Goal: Task Accomplishment & Management: Complete application form

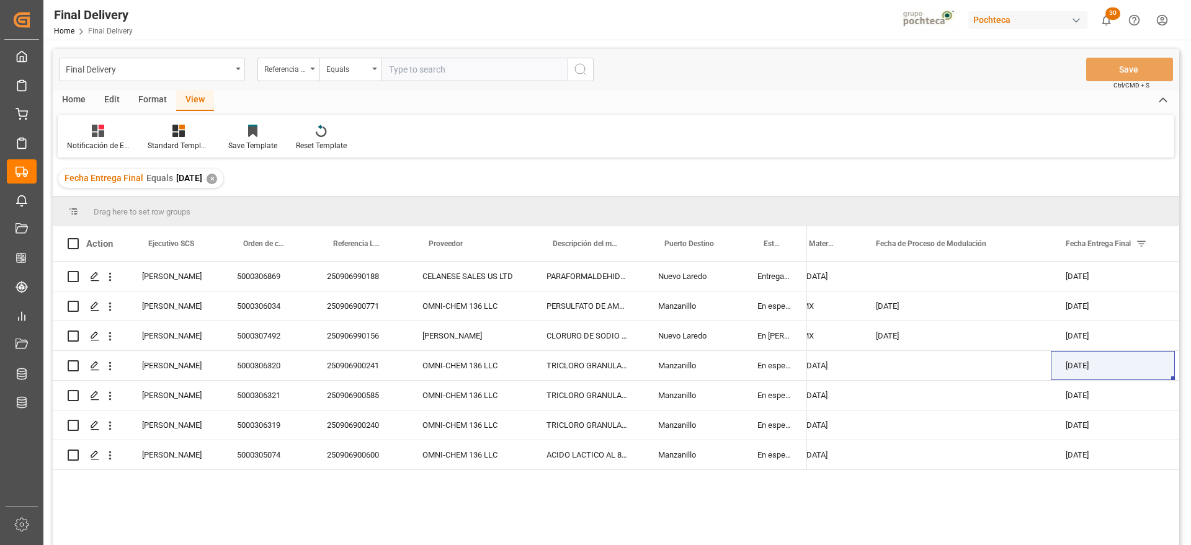
scroll to position [0, 194]
click at [217, 177] on div "✕" at bounding box center [212, 179] width 11 height 11
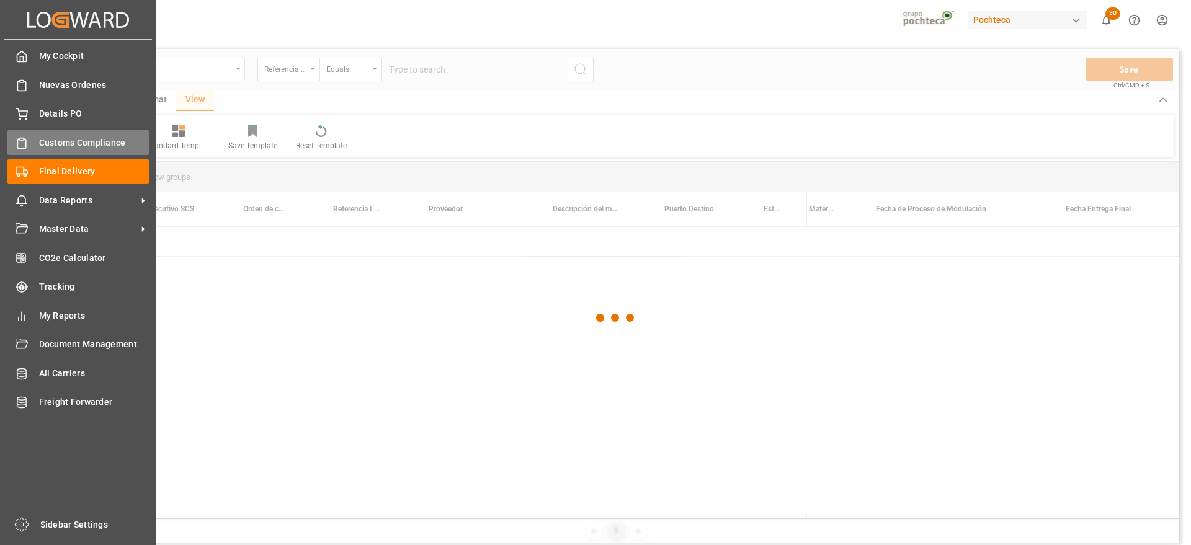
click at [29, 149] on div "Customs Compliance Customs Compliance" at bounding box center [78, 142] width 143 height 24
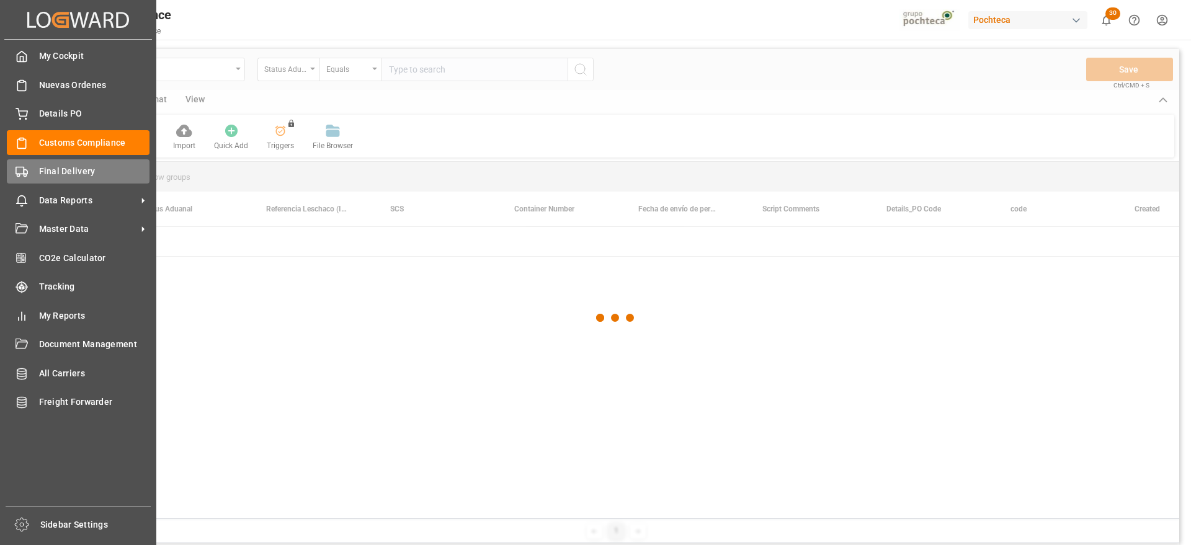
click at [45, 167] on span "Final Delivery" at bounding box center [94, 171] width 111 height 13
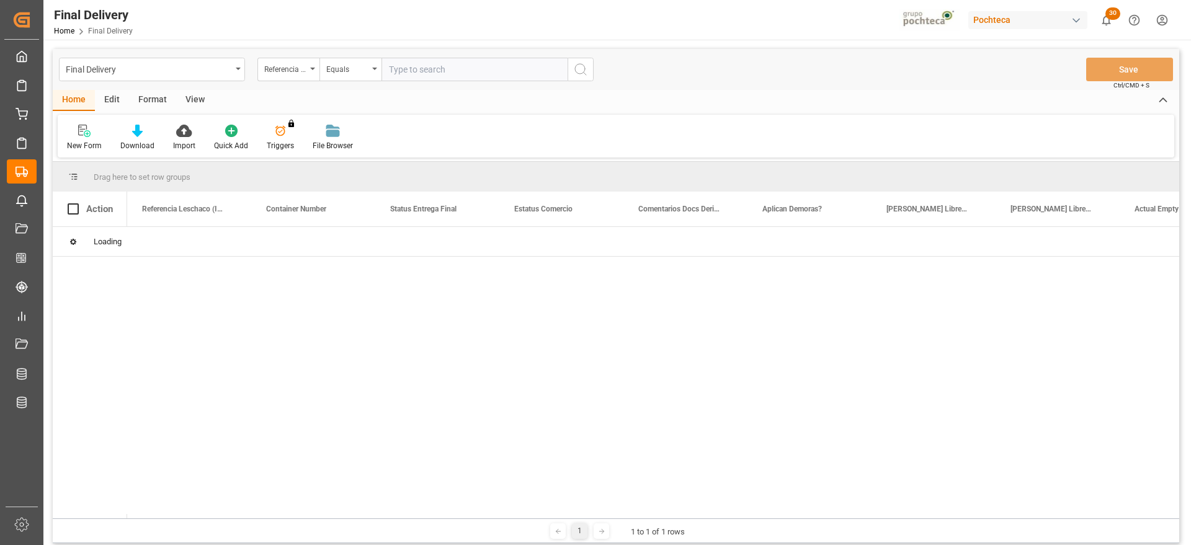
click at [417, 71] on input "text" at bounding box center [474, 70] width 186 height 24
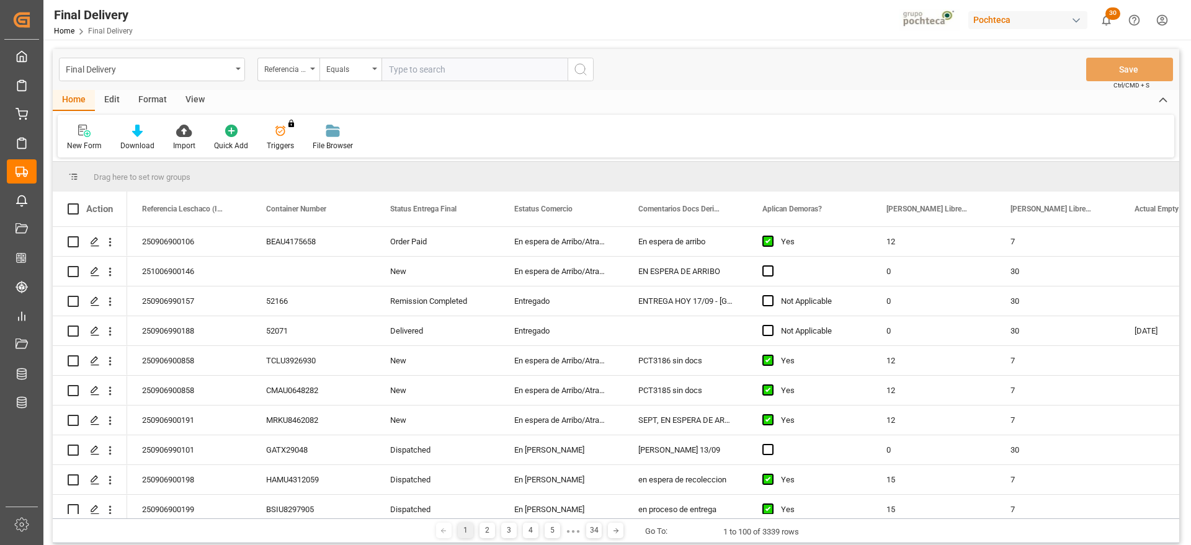
paste input "250906900597"
type input "250906900597"
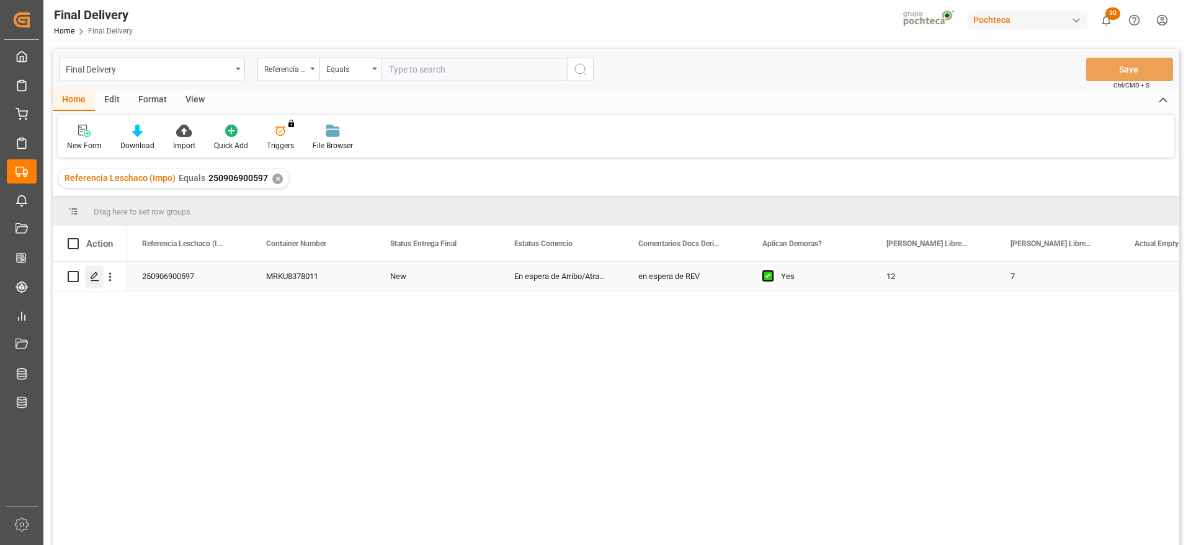
click at [95, 278] on icon "Press SPACE to select this row." at bounding box center [95, 277] width 10 height 10
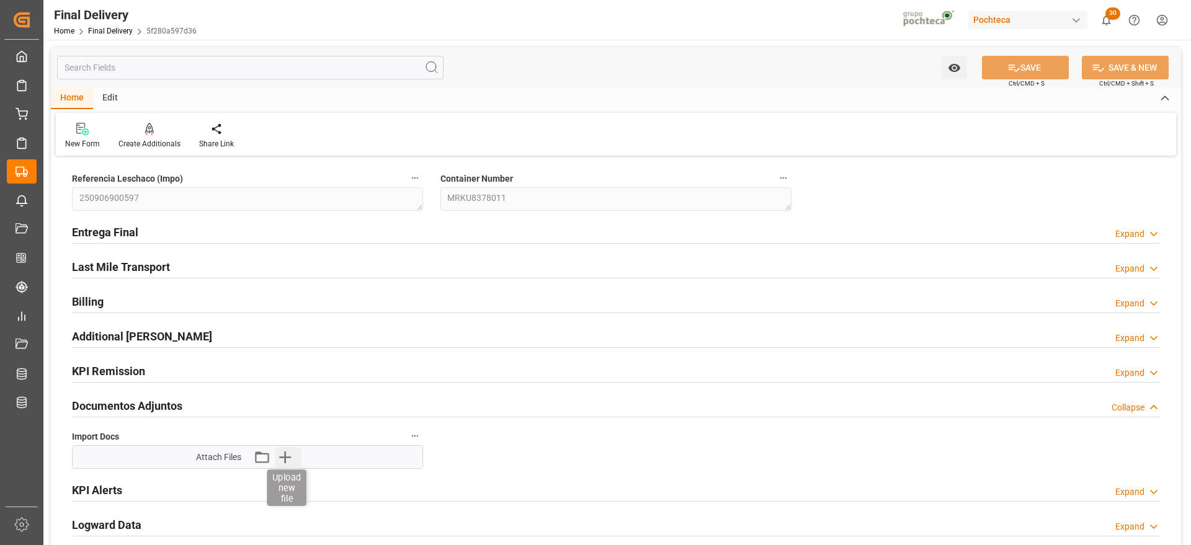
click at [286, 460] on icon "button" at bounding box center [285, 457] width 20 height 20
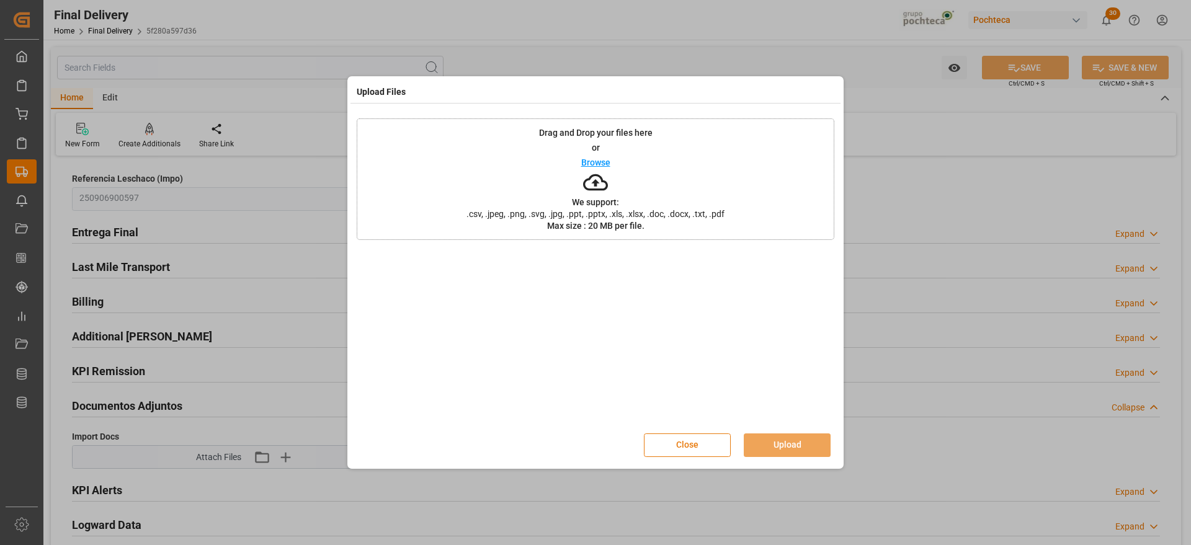
click at [695, 445] on button "Close" at bounding box center [687, 445] width 87 height 24
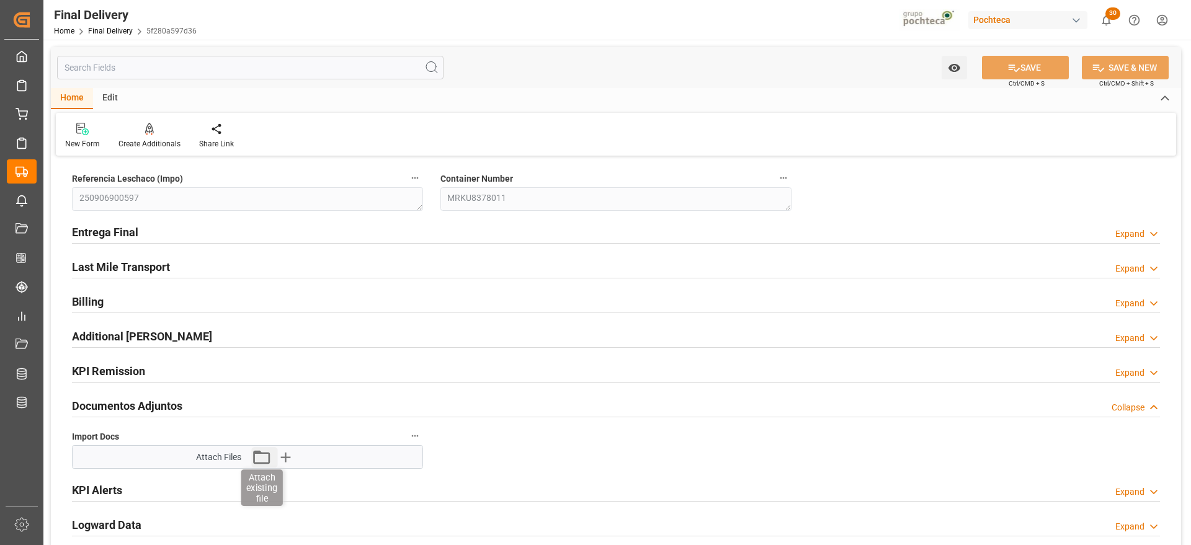
click at [257, 458] on icon "button" at bounding box center [261, 457] width 20 height 20
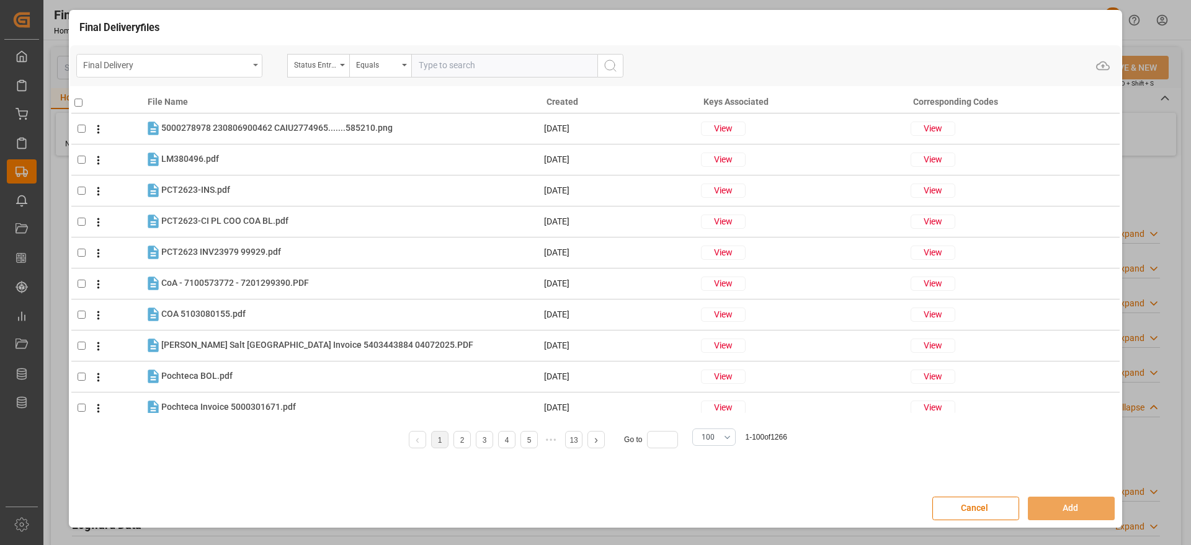
click at [210, 61] on div "Final Delivery" at bounding box center [166, 64] width 166 height 16
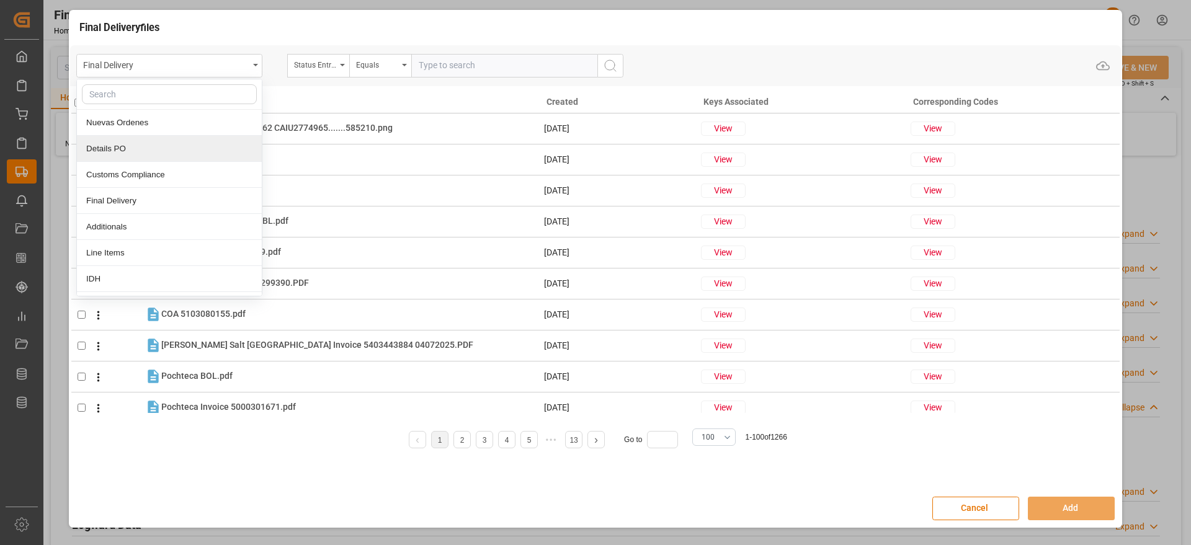
click at [175, 148] on div "Details PO" at bounding box center [169, 149] width 185 height 26
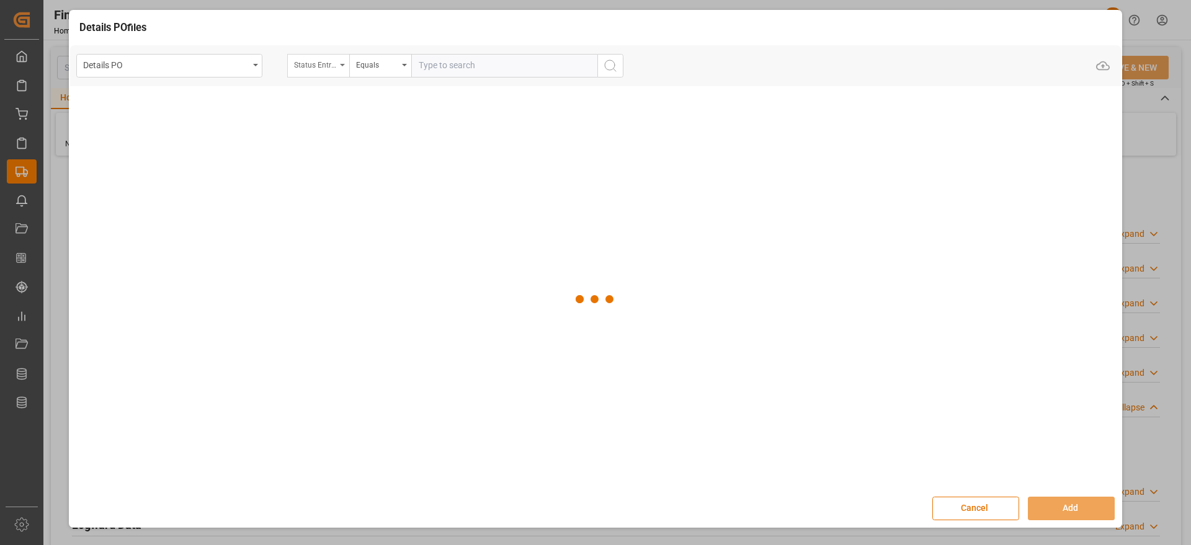
click at [328, 68] on div "Status Entrega Final" at bounding box center [315, 63] width 42 height 14
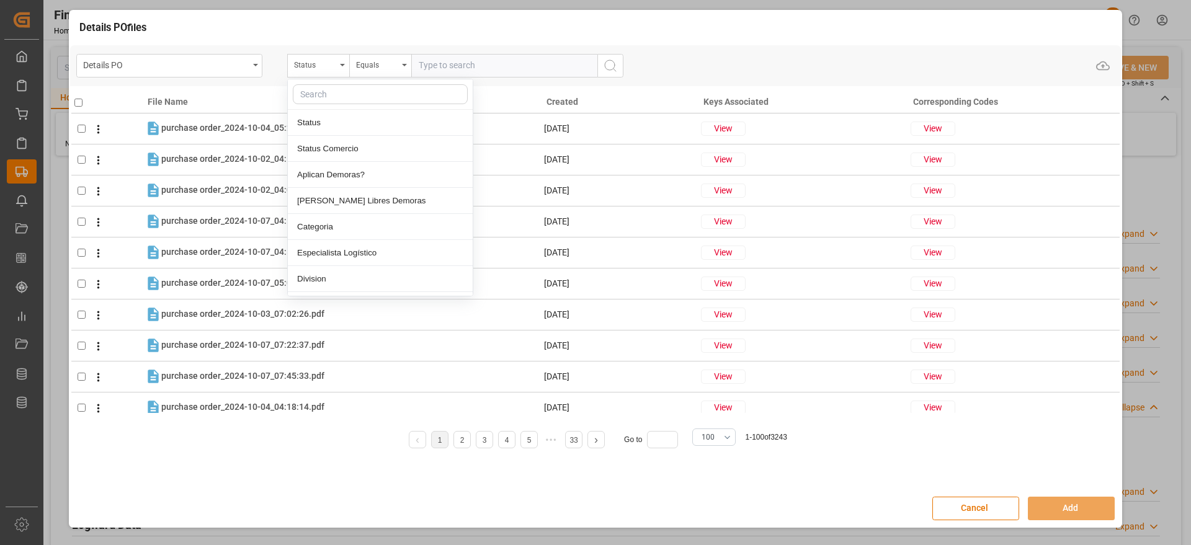
click at [349, 98] on input "text" at bounding box center [380, 94] width 175 height 20
type input "ord"
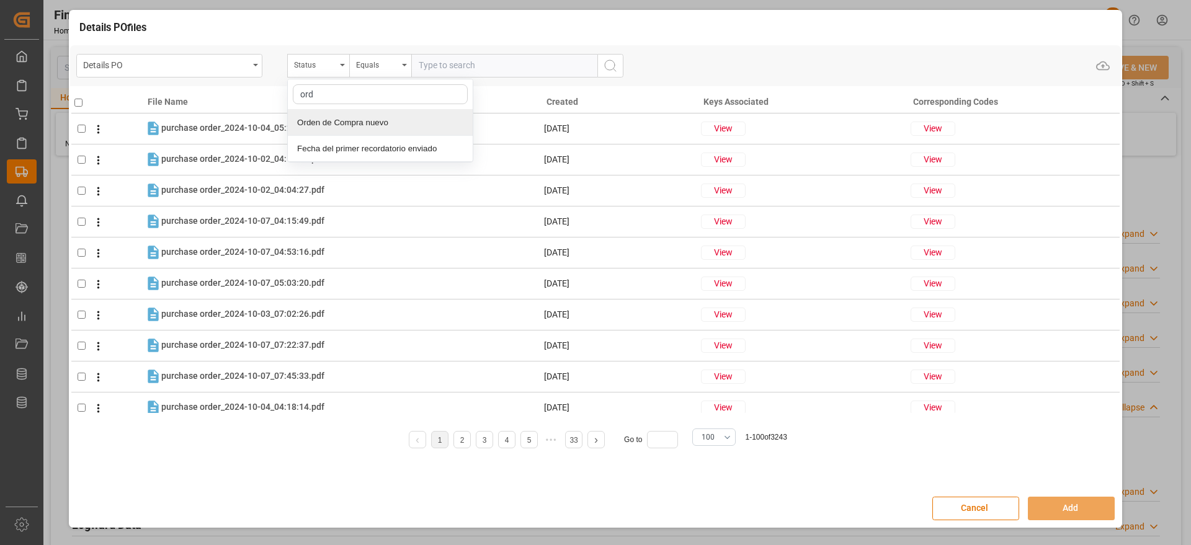
click at [399, 126] on div "Orden de Compra nuevo" at bounding box center [380, 123] width 185 height 26
click at [495, 71] on input "text" at bounding box center [504, 66] width 186 height 24
paste input "5000303491"
type input "5000303491"
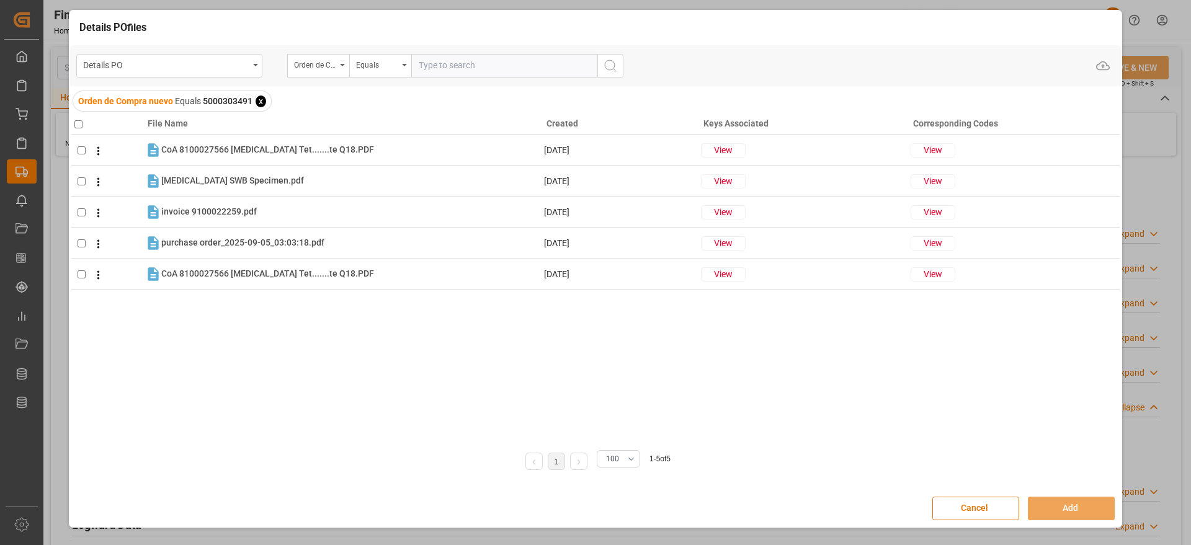
click at [76, 125] on input "checkbox" at bounding box center [78, 124] width 8 height 8
checkbox input "true"
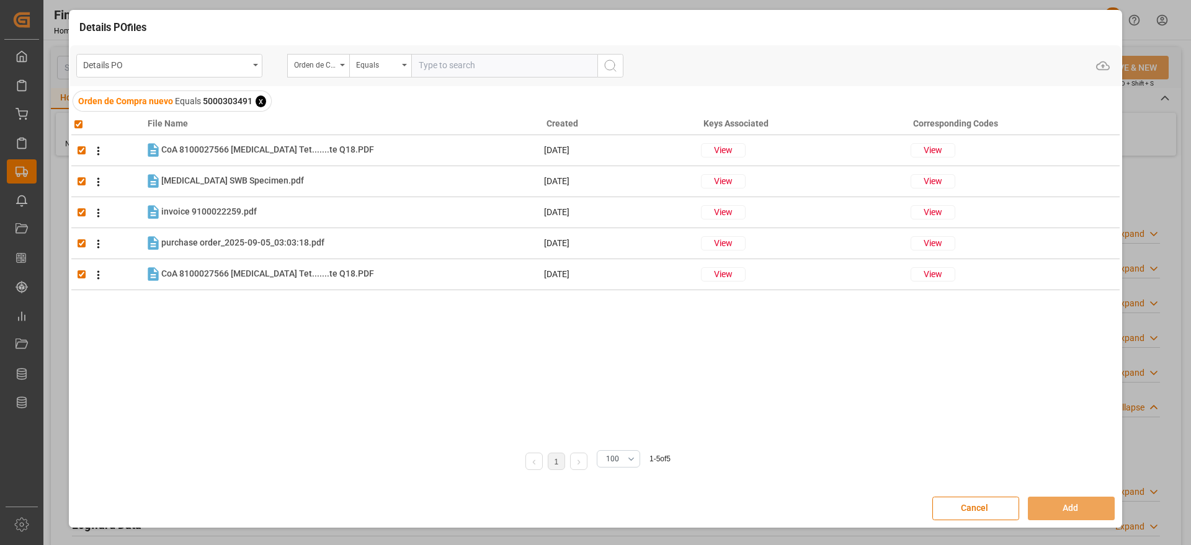
checkbox input "true"
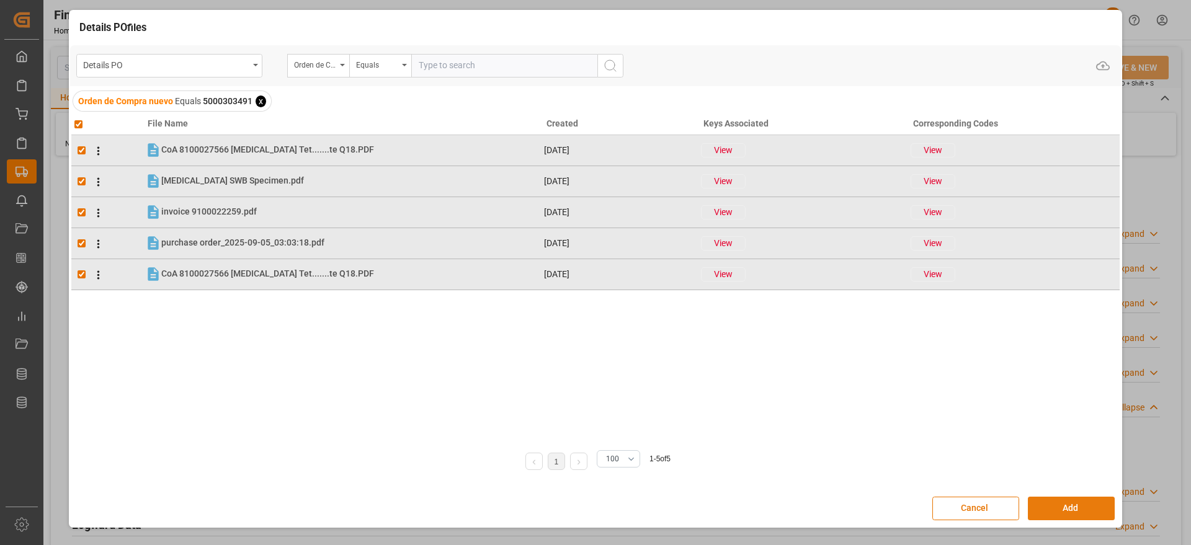
click at [1068, 504] on button "Add" at bounding box center [1071, 509] width 87 height 24
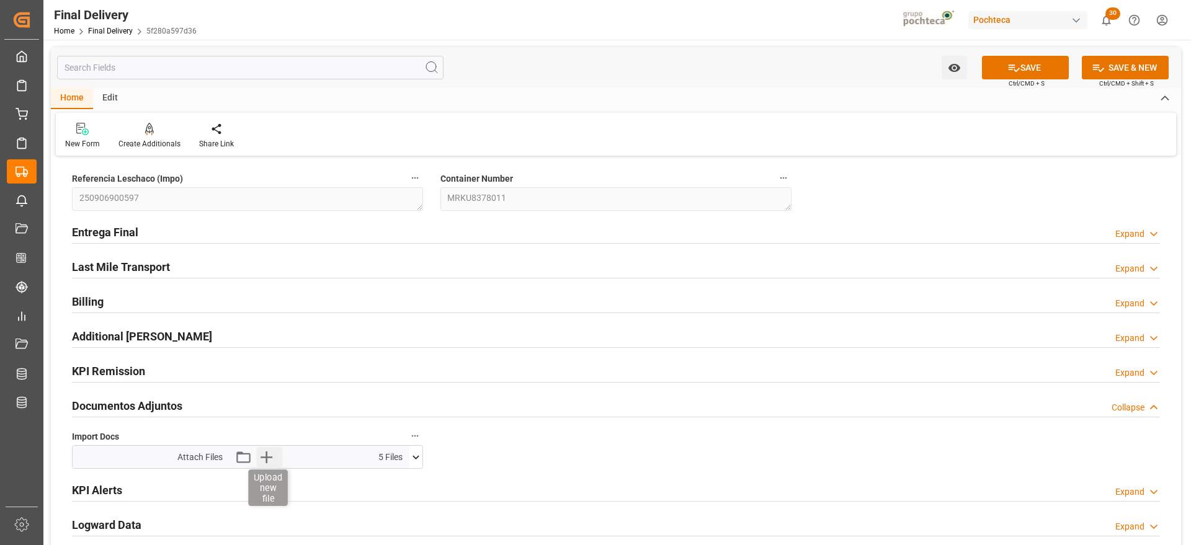
click at [268, 454] on icon "button" at bounding box center [266, 457] width 20 height 20
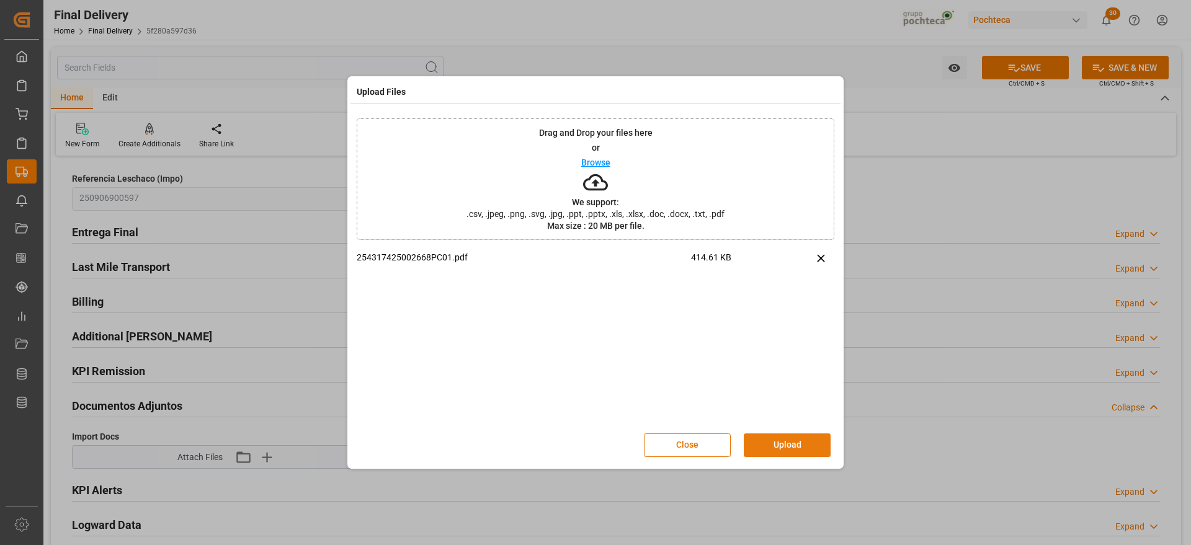
click at [785, 447] on button "Upload" at bounding box center [787, 445] width 87 height 24
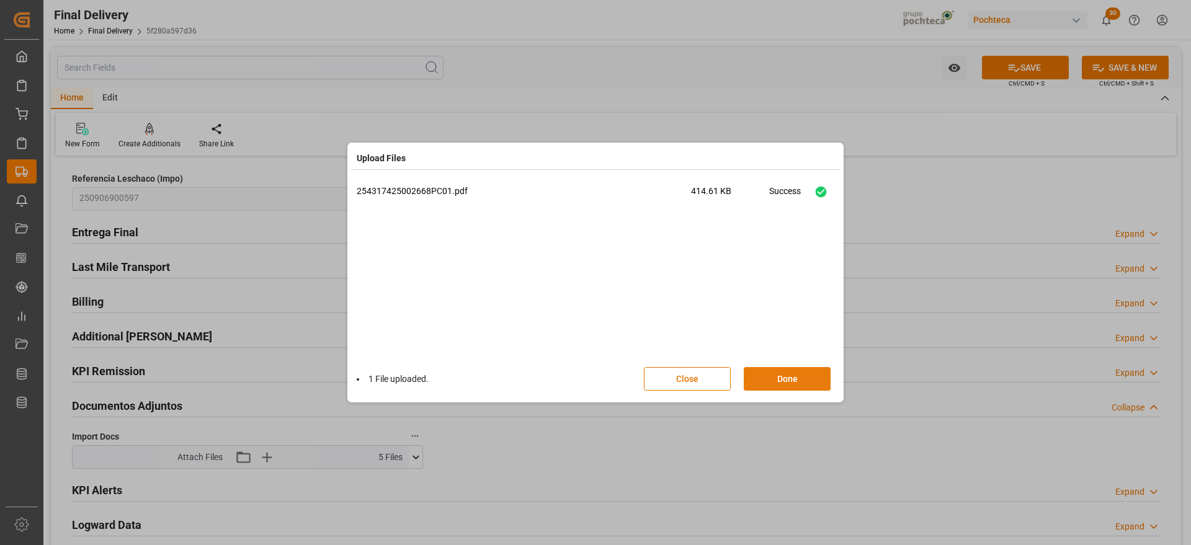
click at [811, 373] on button "Done" at bounding box center [787, 379] width 87 height 24
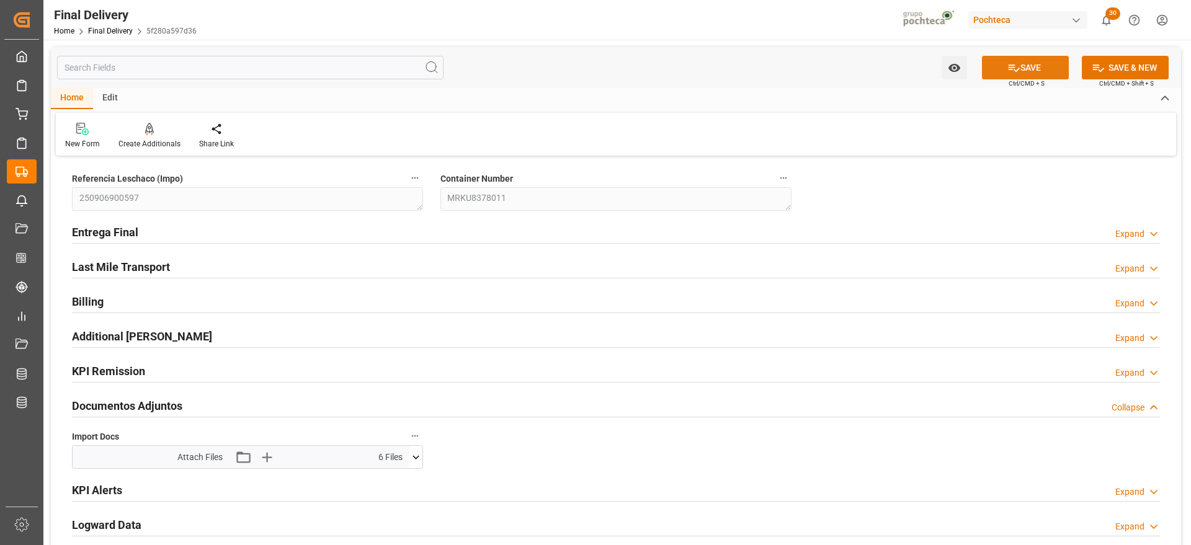
click at [1027, 61] on button "SAVE" at bounding box center [1025, 68] width 87 height 24
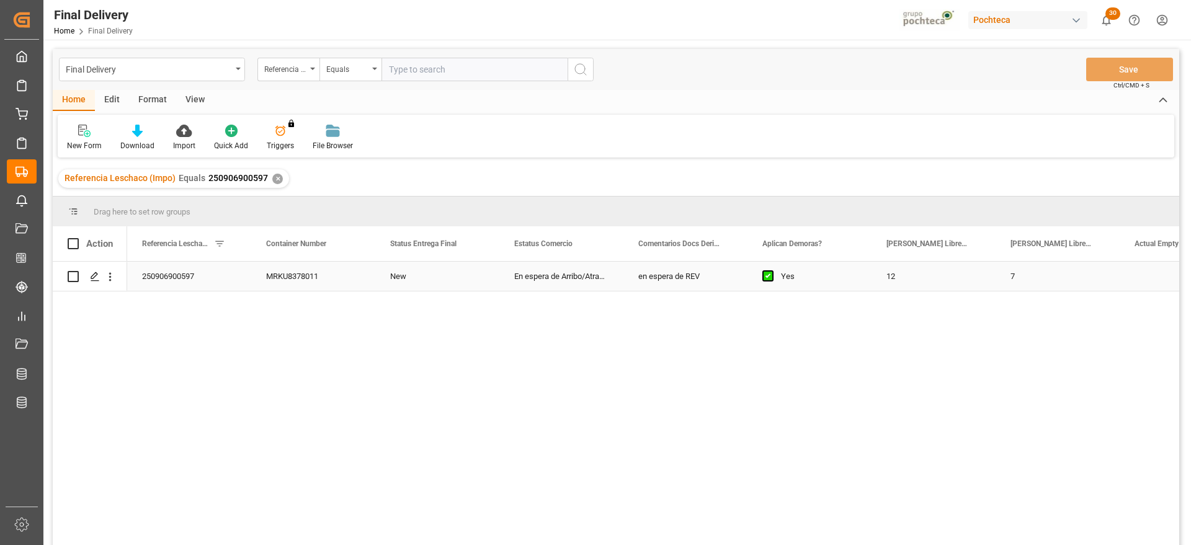
click at [734, 282] on div "en espera de REV" at bounding box center [685, 276] width 124 height 29
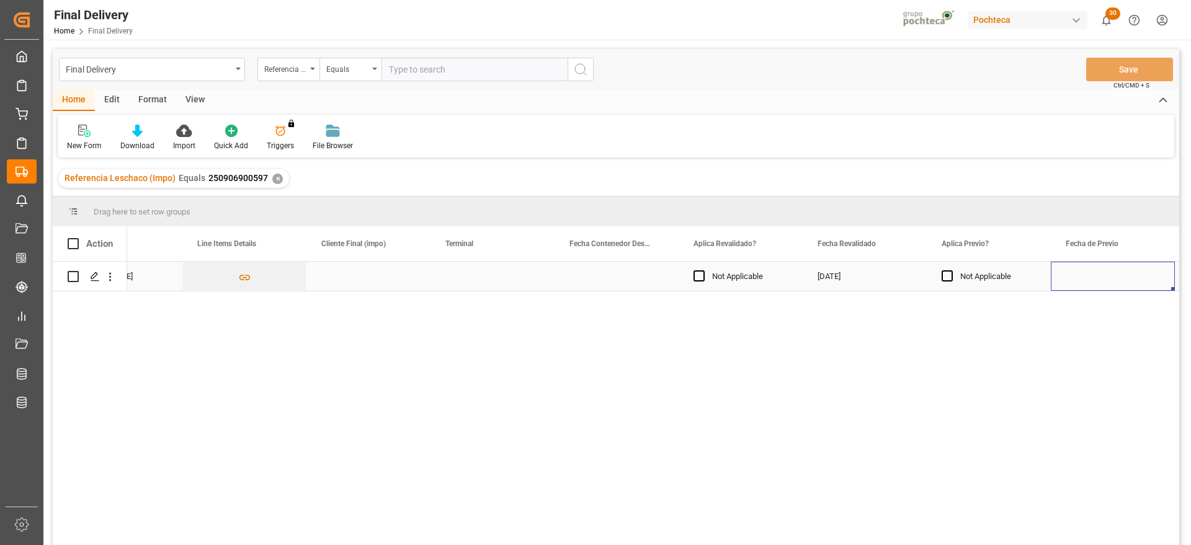
scroll to position [0, 1557]
click at [349, 277] on div "Press SPACE to select this row." at bounding box center [368, 276] width 124 height 29
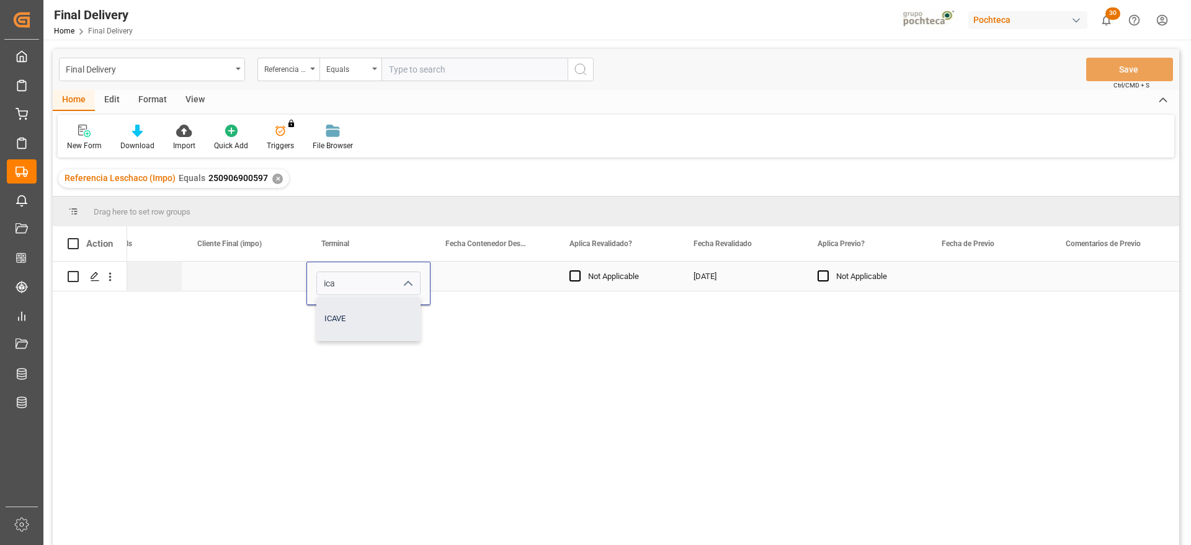
click at [332, 334] on div "ICAVE" at bounding box center [368, 318] width 103 height 43
type input "ICAVE"
click at [737, 275] on div "[DATE]" at bounding box center [740, 276] width 124 height 29
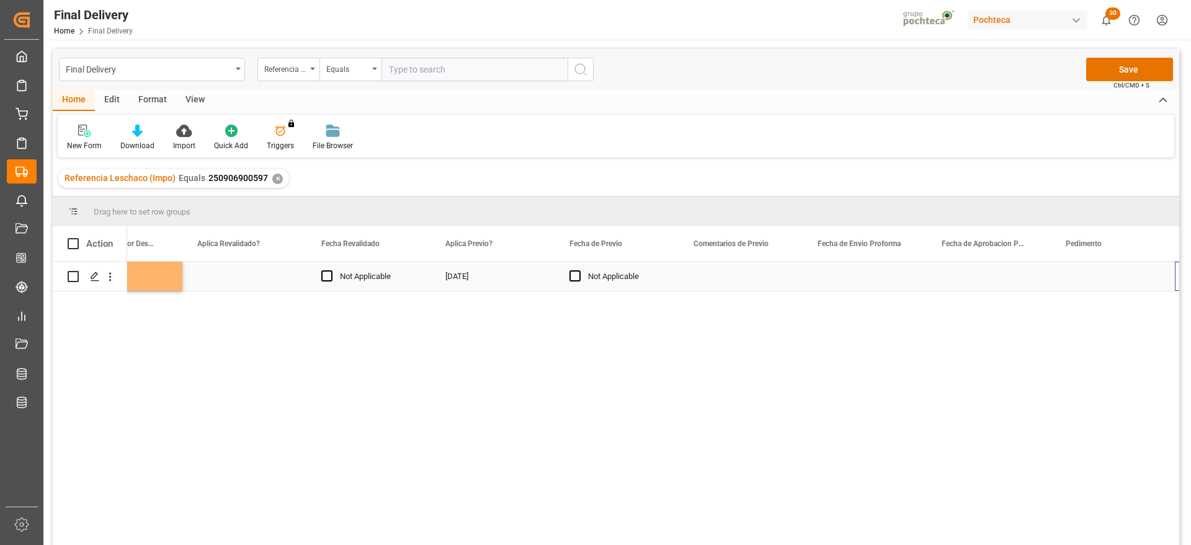
scroll to position [0, 2053]
click at [753, 276] on div "Press SPACE to select this row." at bounding box center [740, 276] width 124 height 29
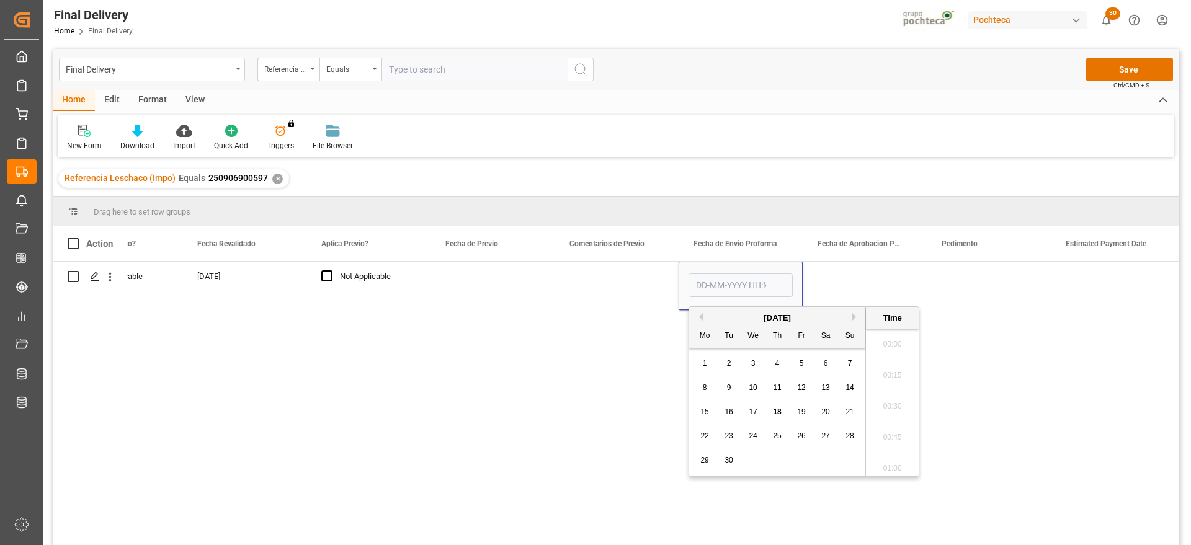
scroll to position [1958, 0]
click at [799, 361] on span "5" at bounding box center [801, 363] width 4 height 9
type input "[DATE] 00:00"
click at [853, 280] on div "Press SPACE to select this row." at bounding box center [864, 276] width 124 height 29
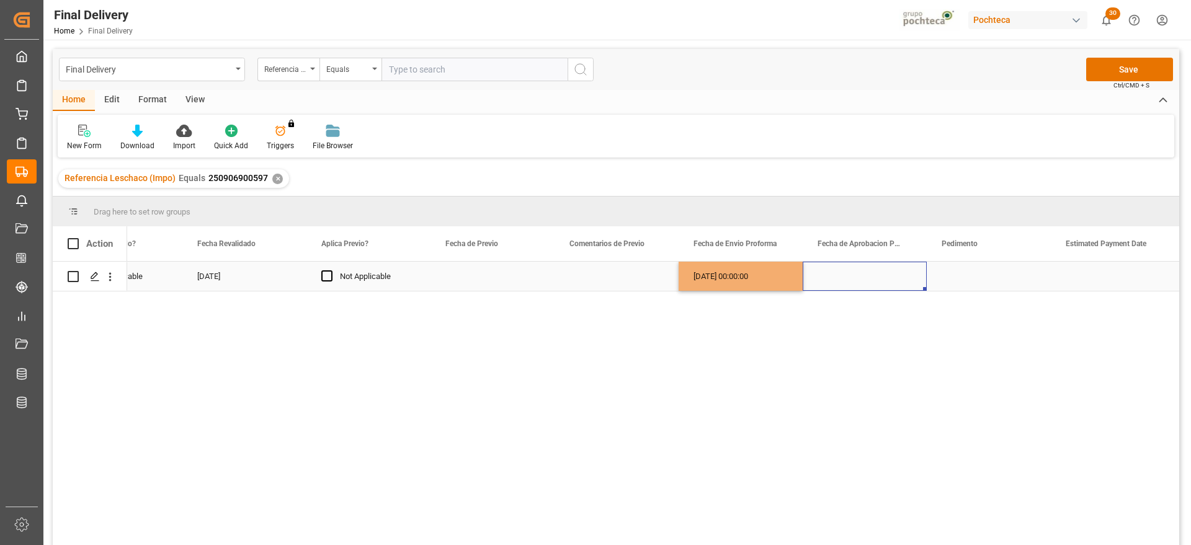
click at [744, 279] on div "[DATE] 00:00:00" at bounding box center [740, 276] width 124 height 29
click at [838, 281] on div "Press SPACE to select this row." at bounding box center [864, 276] width 124 height 29
click at [965, 280] on div "Press SPACE to select this row." at bounding box center [988, 276] width 124 height 29
click at [969, 278] on div "Press SPACE to select this row." at bounding box center [988, 276] width 124 height 29
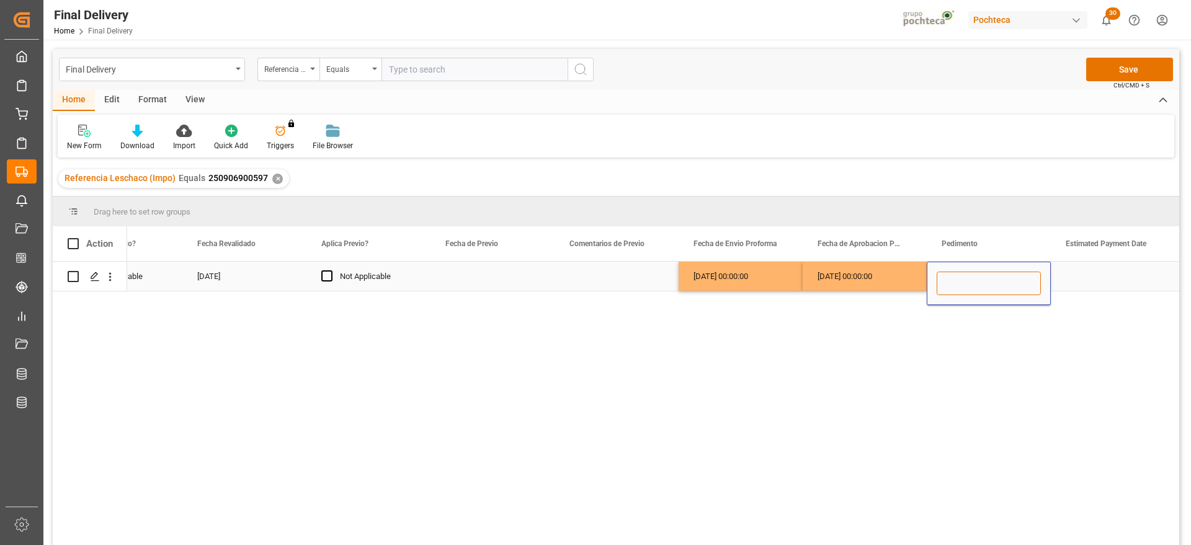
click at [959, 279] on input "Press SPACE to select this row." at bounding box center [988, 284] width 104 height 24
paste input "254317425002668"
click at [958, 285] on input "254317425002668" at bounding box center [988, 284] width 104 height 24
type input "25 43 1742 5002668"
click at [1114, 275] on div "Press SPACE to select this row." at bounding box center [1112, 276] width 124 height 29
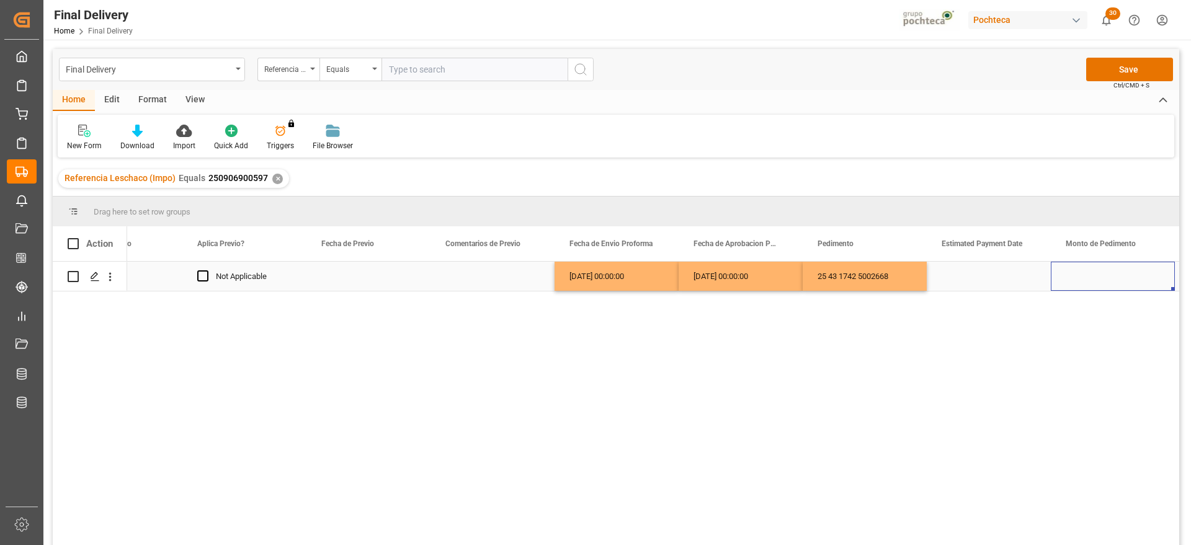
scroll to position [0, 2301]
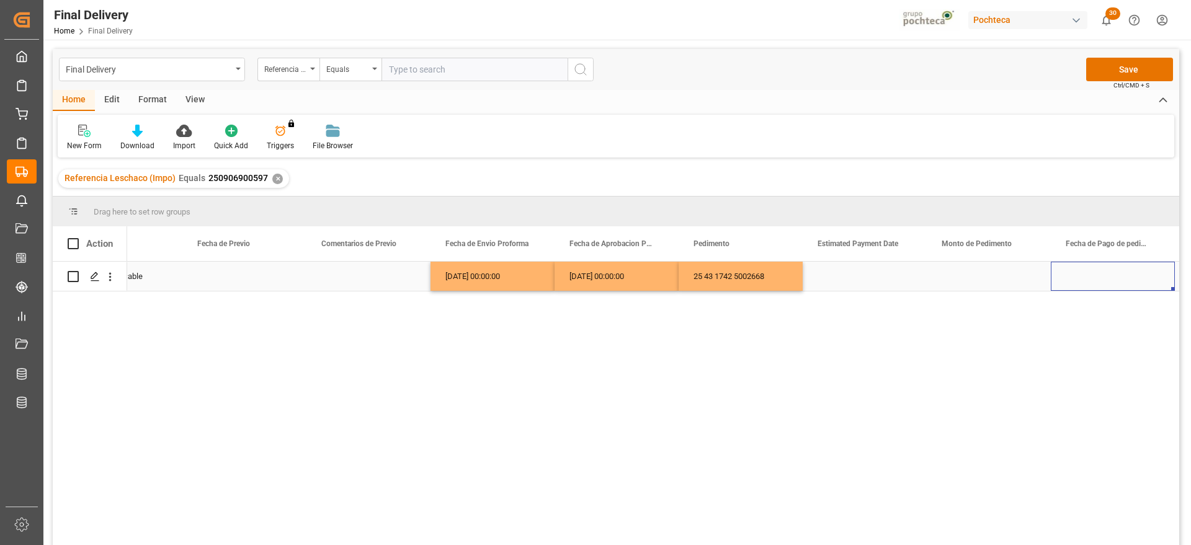
click at [869, 280] on div "Press SPACE to select this row." at bounding box center [864, 276] width 124 height 29
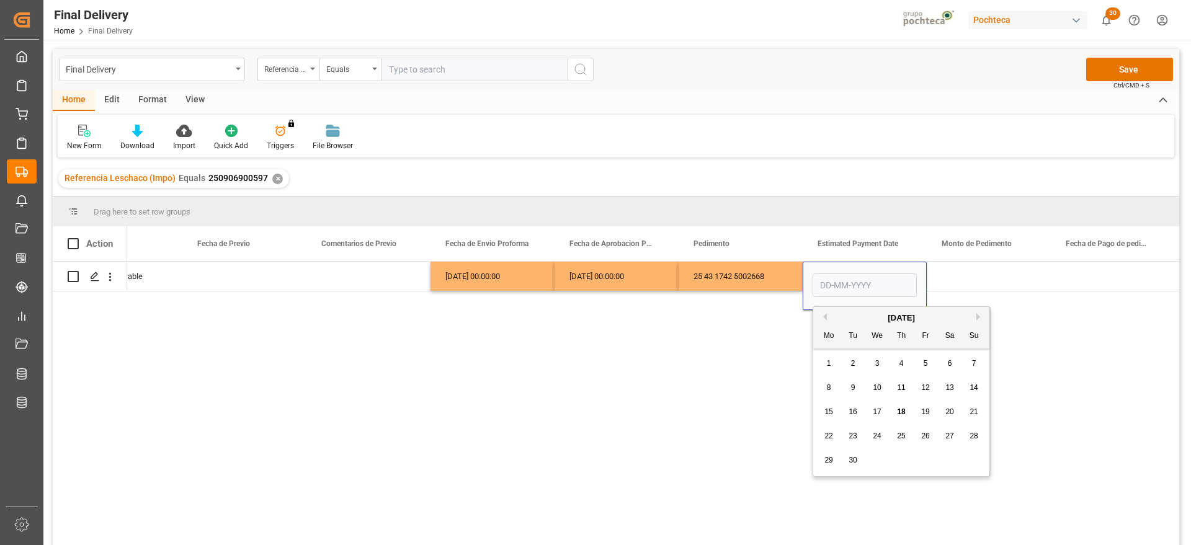
click at [899, 409] on span "18" at bounding box center [901, 411] width 8 height 9
type input "[DATE]"
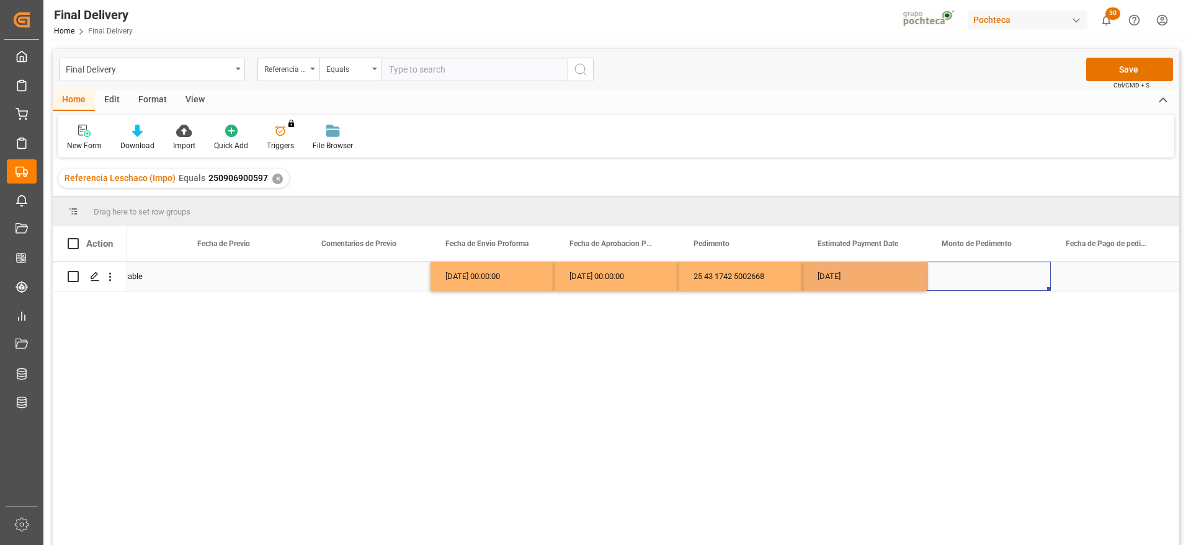
click at [972, 277] on div "Press SPACE to select this row." at bounding box center [988, 276] width 124 height 29
click at [1005, 273] on div "Press SPACE to select this row." at bounding box center [988, 276] width 124 height 29
click at [1004, 290] on input "Press SPACE to select this row." at bounding box center [988, 284] width 104 height 24
type input "89012"
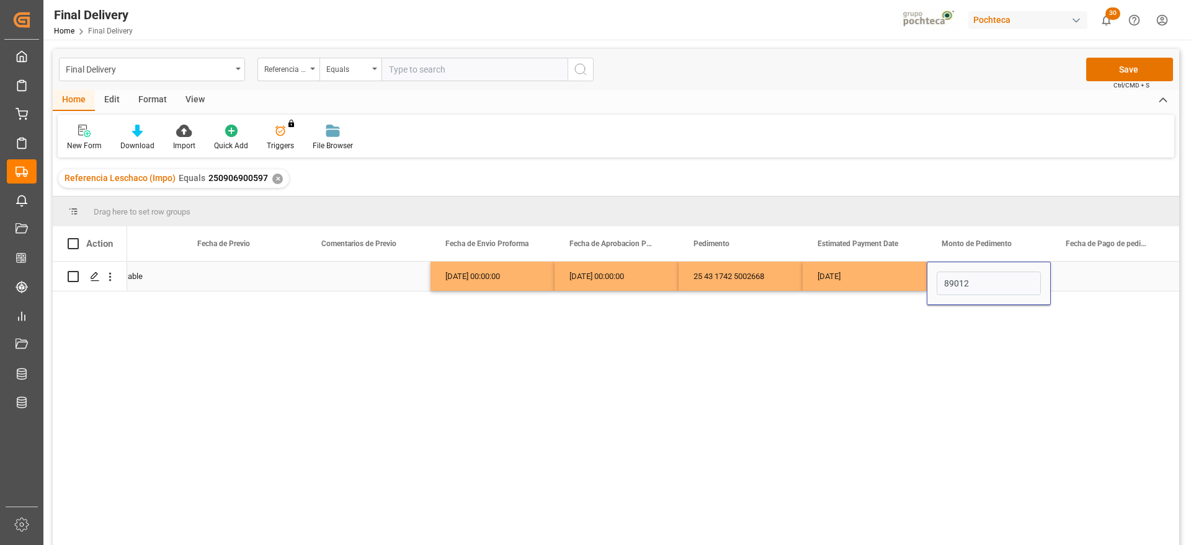
click at [1085, 283] on div "Press SPACE to select this row." at bounding box center [1112, 276] width 124 height 29
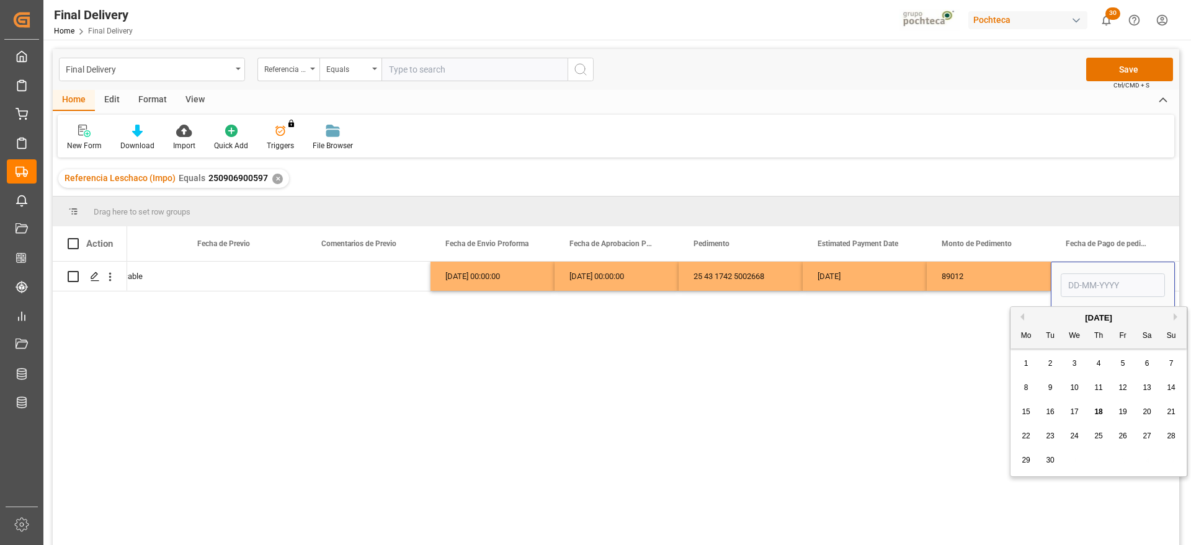
click at [850, 275] on div "[DATE]" at bounding box center [864, 276] width 124 height 29
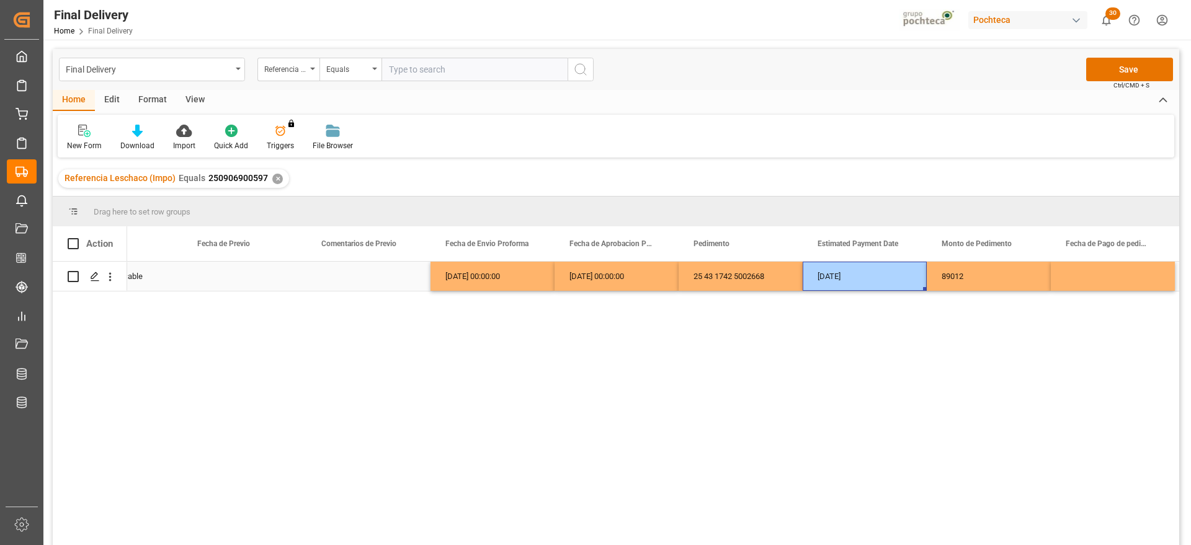
click at [1094, 279] on div "Press SPACE to select this row." at bounding box center [1112, 276] width 124 height 29
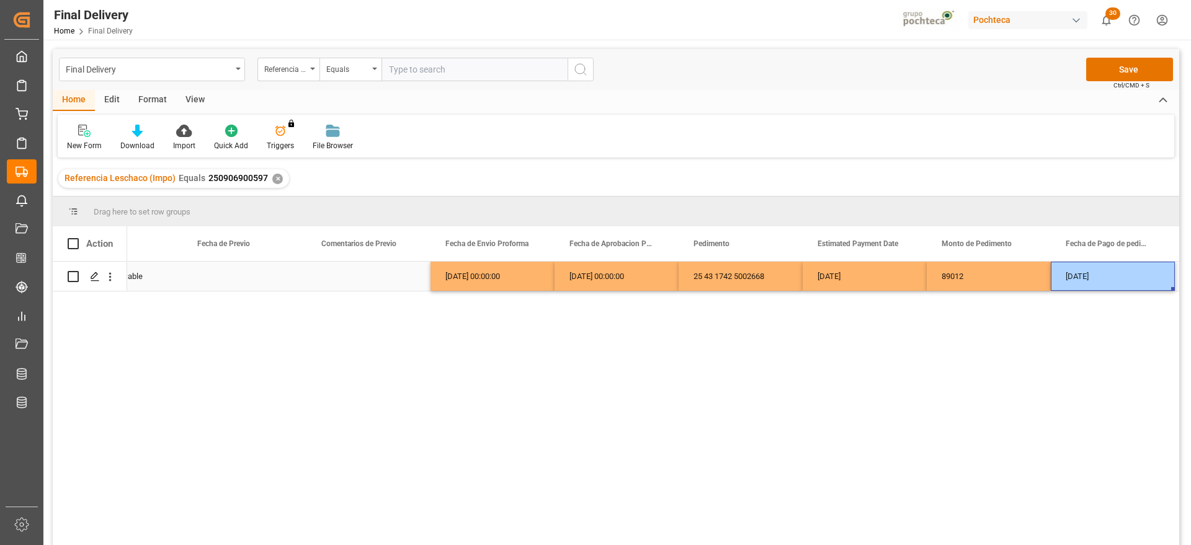
click at [1080, 280] on div "[DATE]" at bounding box center [1112, 276] width 124 height 29
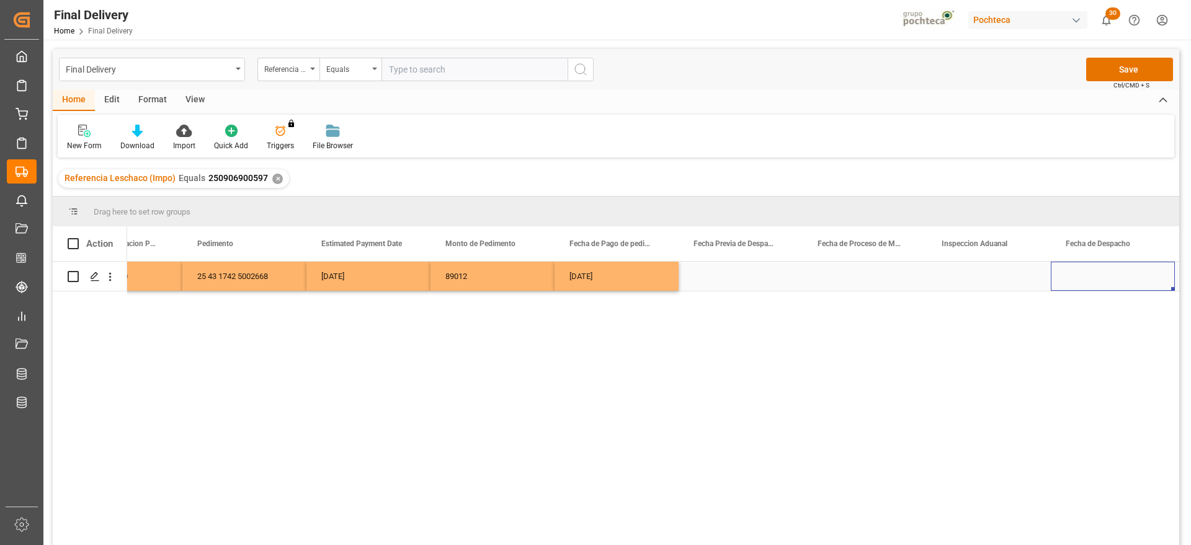
scroll to position [0, 2797]
click at [980, 275] on div "Press SPACE to select this row." at bounding box center [988, 276] width 124 height 29
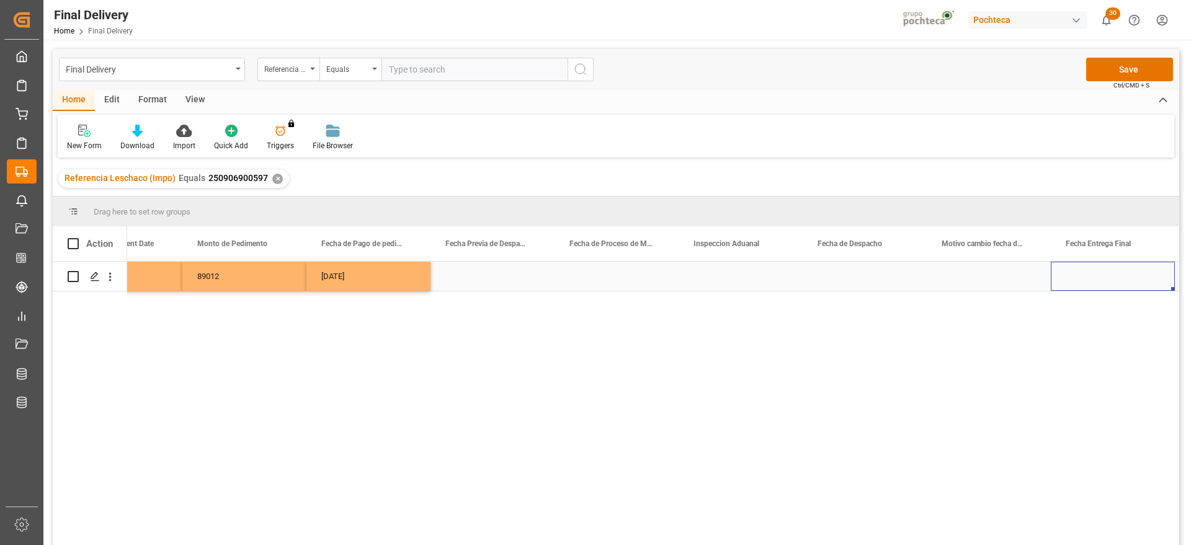
scroll to position [0, 3169]
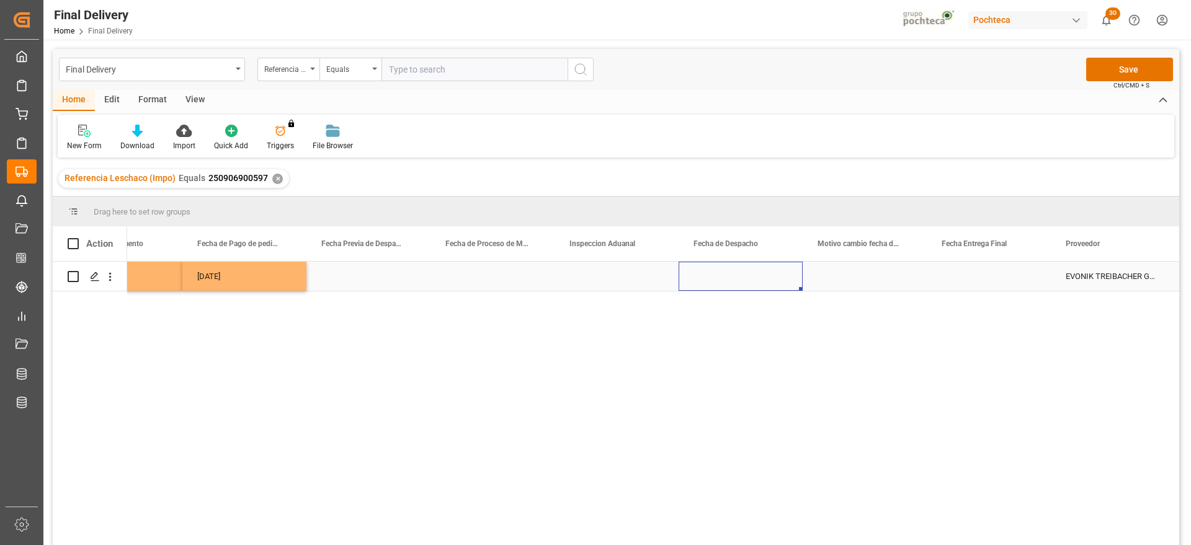
click at [760, 275] on div "Press SPACE to select this row." at bounding box center [740, 276] width 124 height 29
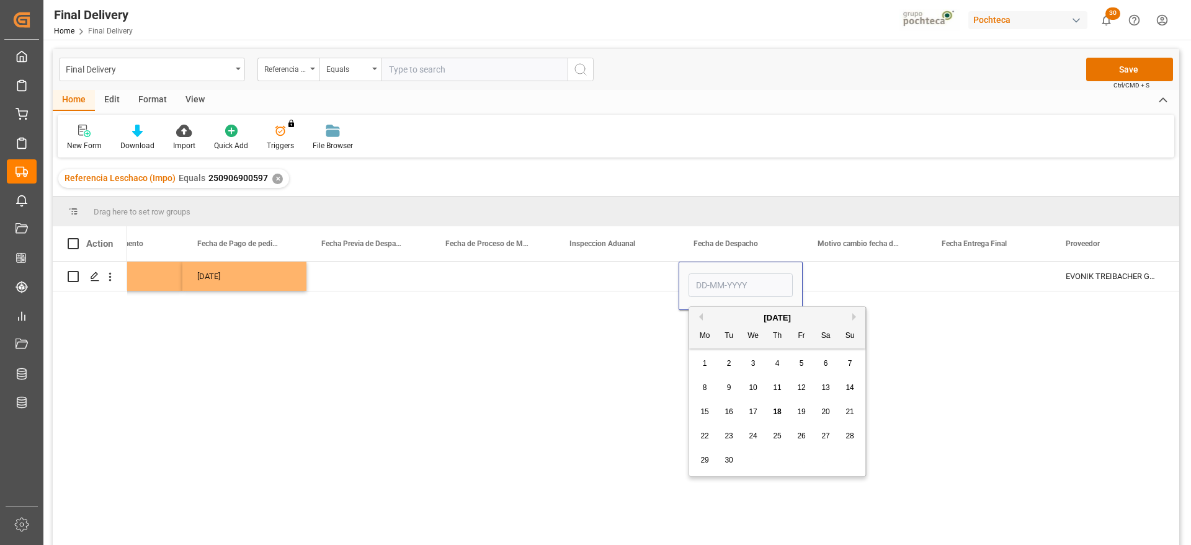
click at [827, 411] on span "20" at bounding box center [825, 411] width 8 height 9
type input "[DATE]"
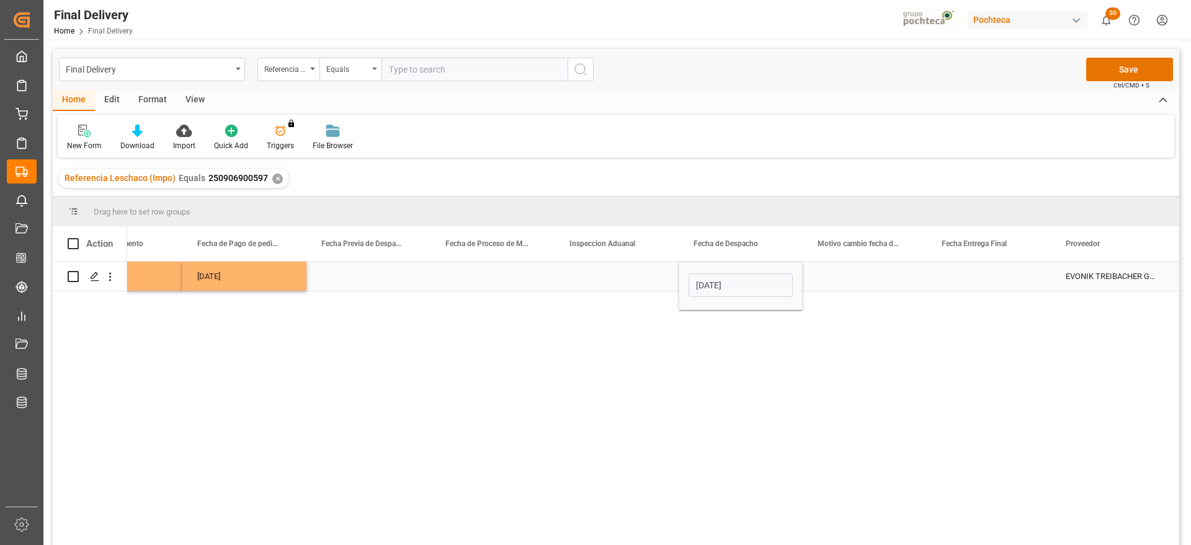
click at [988, 272] on div "Press SPACE to select this row." at bounding box center [988, 276] width 124 height 29
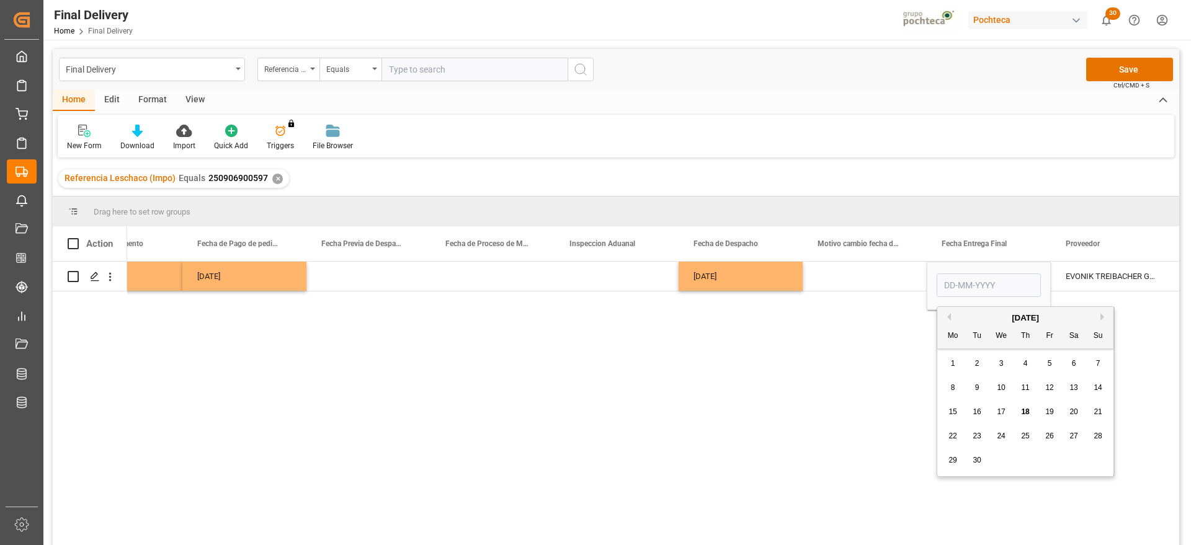
click at [956, 434] on span "22" at bounding box center [952, 436] width 8 height 9
type input "[DATE]"
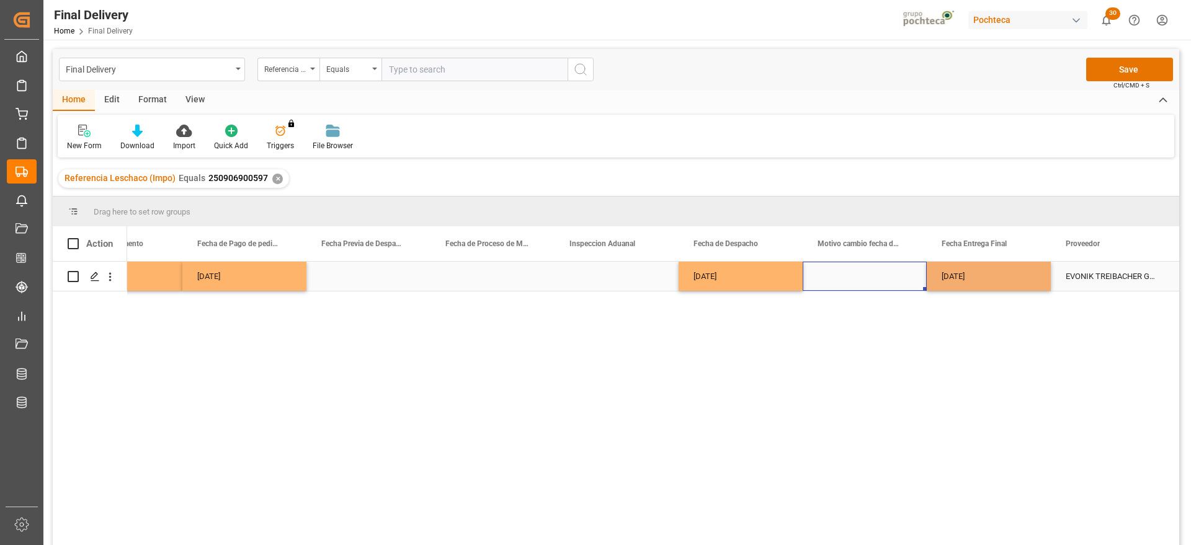
click at [894, 275] on div "Press SPACE to select this row." at bounding box center [864, 276] width 124 height 29
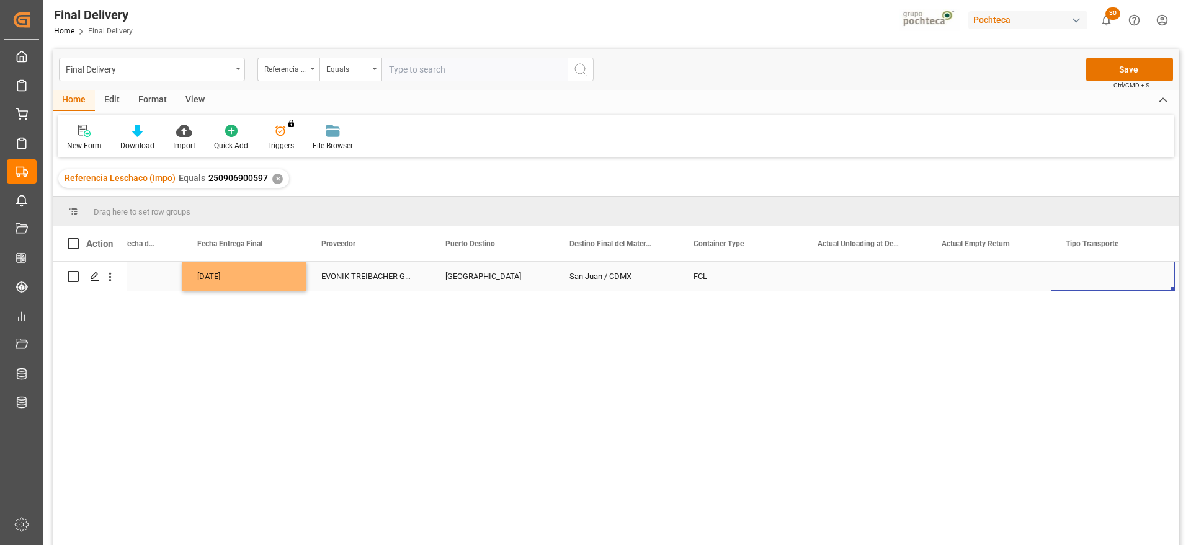
scroll to position [0, 3914]
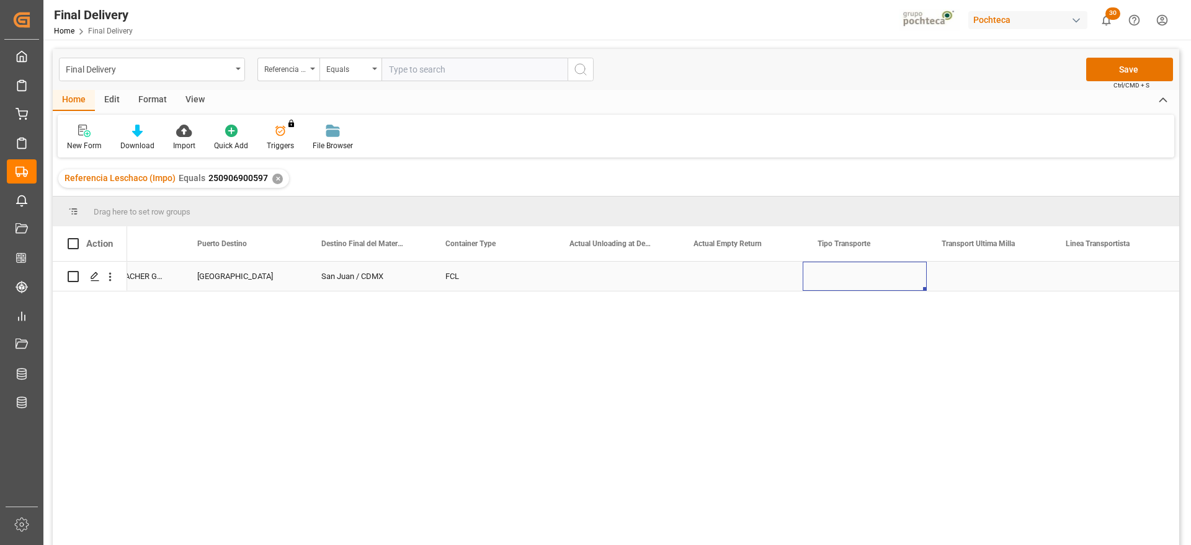
click at [901, 282] on div "Press SPACE to select this row." at bounding box center [864, 276] width 124 height 29
click at [908, 282] on button "Select" at bounding box center [864, 284] width 104 height 24
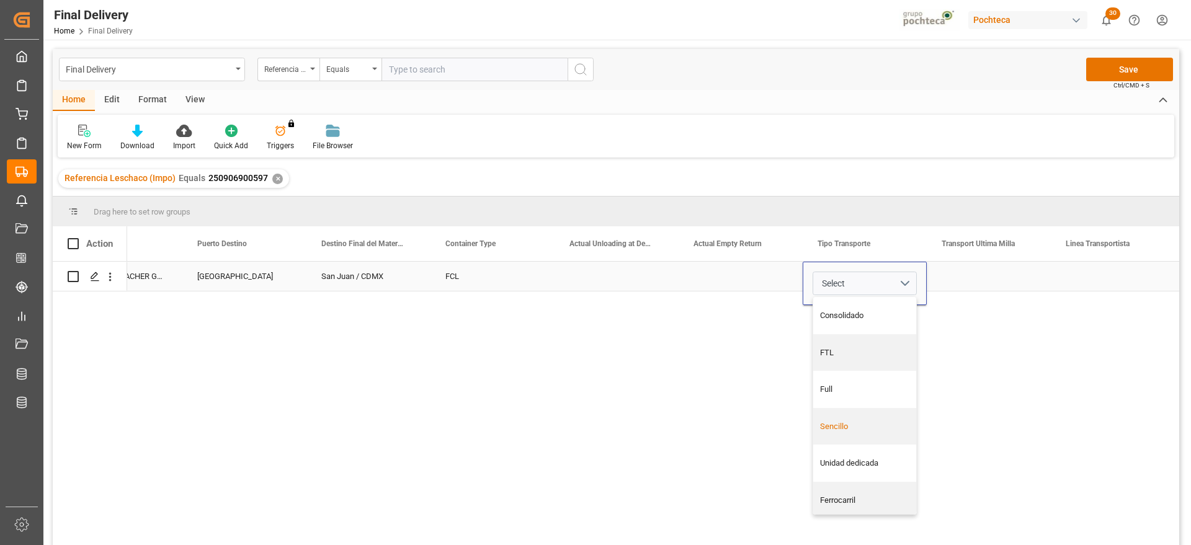
click at [871, 442] on div "Sencillo" at bounding box center [864, 426] width 103 height 37
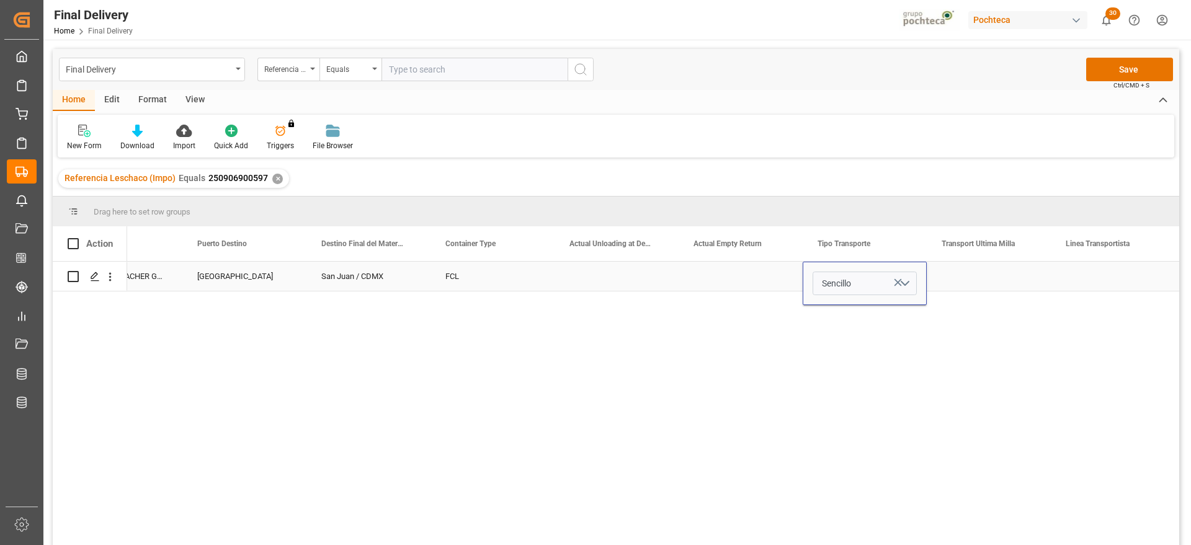
click at [983, 284] on div "Press SPACE to select this row." at bounding box center [988, 276] width 124 height 29
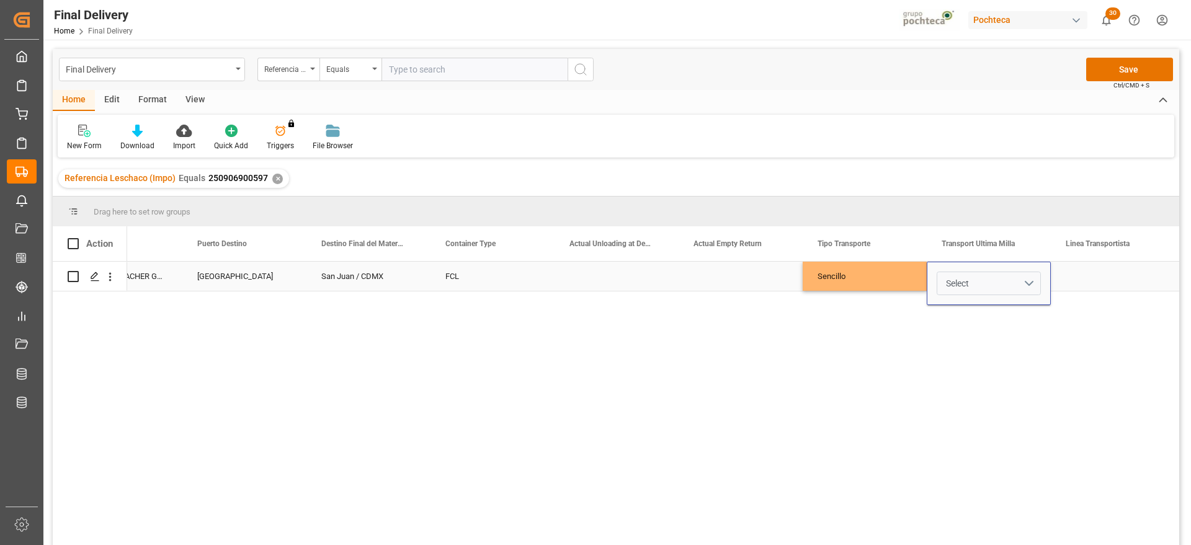
click at [1026, 283] on button "Select" at bounding box center [988, 284] width 104 height 24
click at [988, 322] on div "Leschaco" at bounding box center [988, 315] width 103 height 37
click at [1088, 282] on div "Press SPACE to select this row." at bounding box center [1112, 276] width 124 height 29
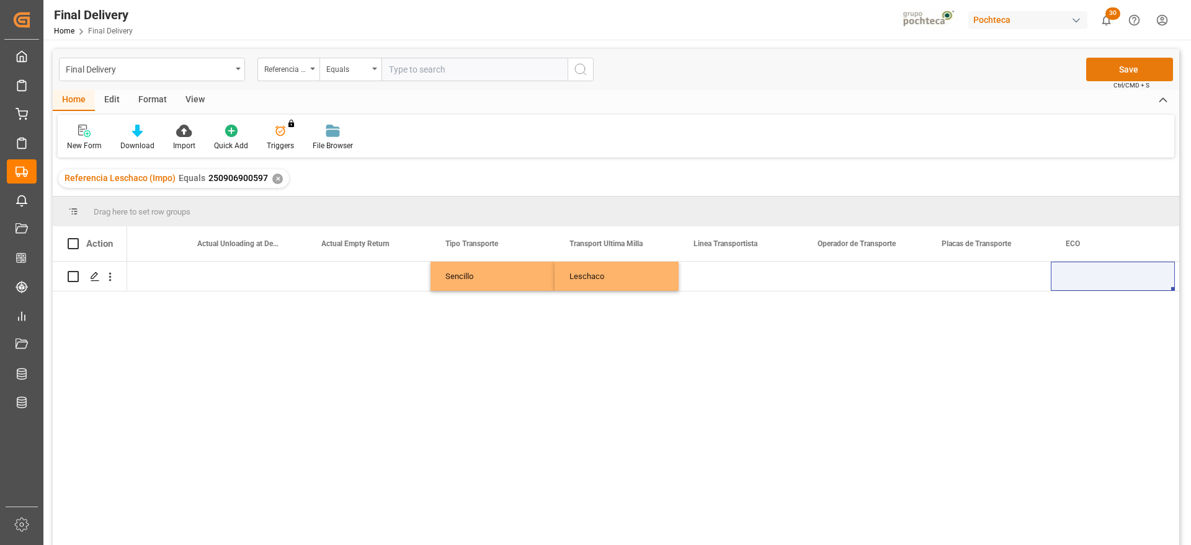
click at [1115, 70] on button "Save" at bounding box center [1129, 70] width 87 height 24
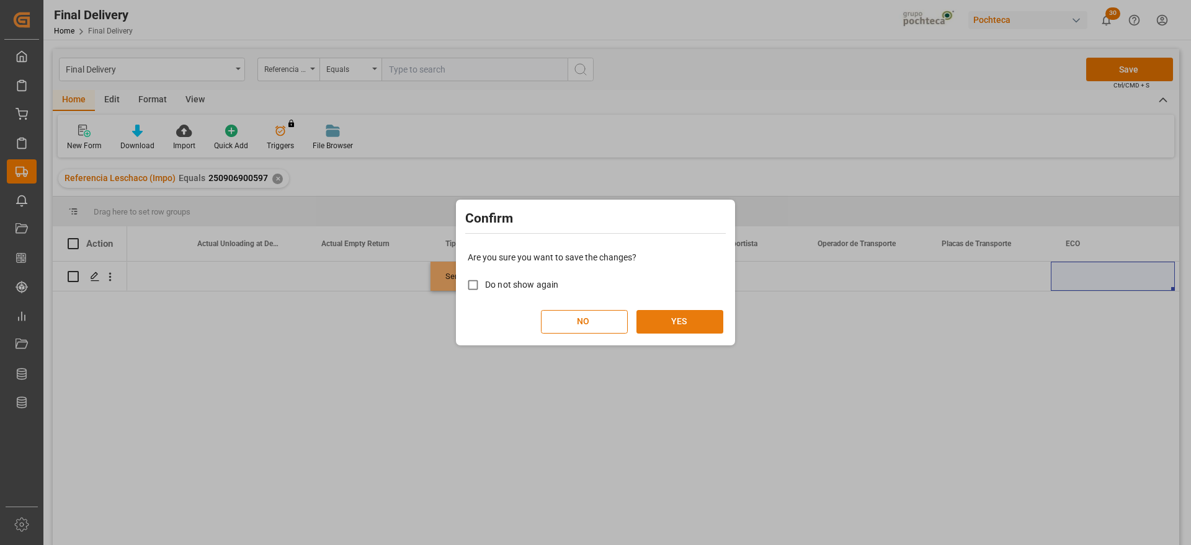
click at [691, 329] on button "YES" at bounding box center [679, 322] width 87 height 24
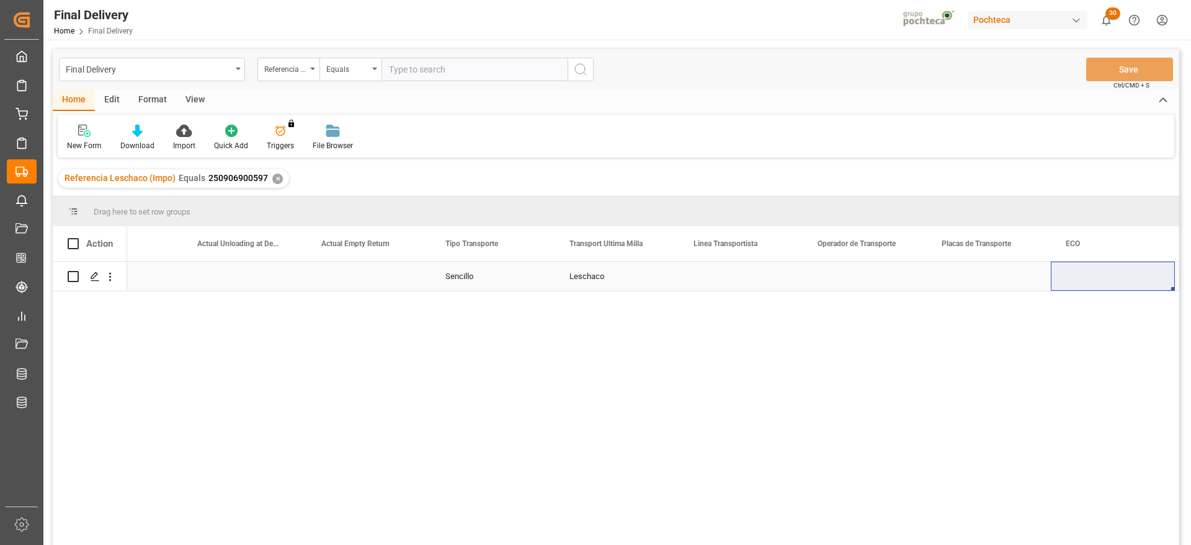
click at [1103, 281] on div "Press SPACE to select this row." at bounding box center [1112, 276] width 124 height 29
click at [272, 175] on div "✕" at bounding box center [277, 179] width 11 height 11
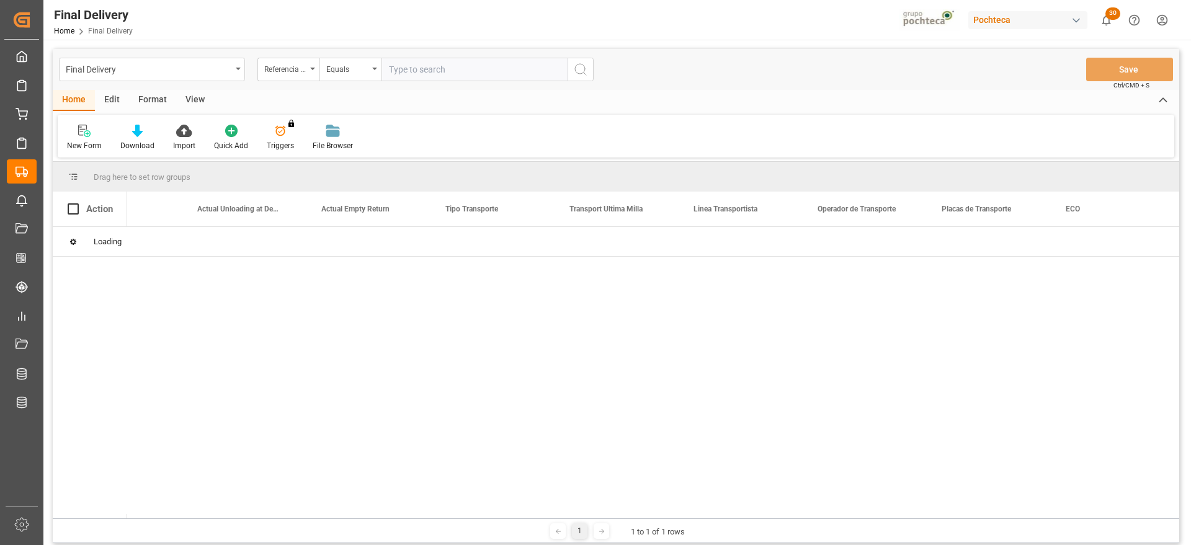
click at [446, 67] on input "text" at bounding box center [474, 70] width 186 height 24
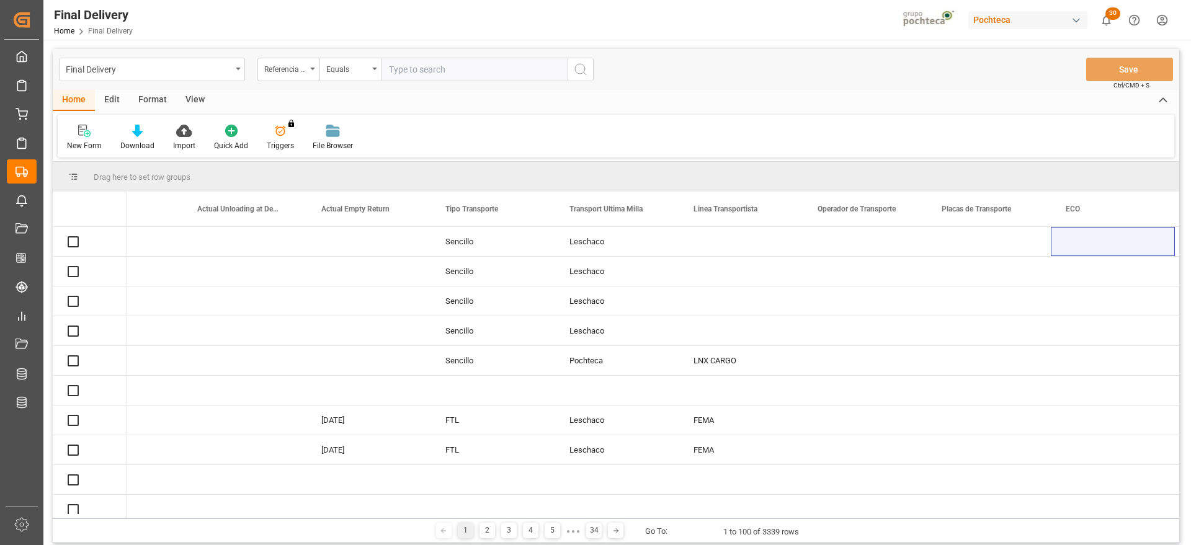
paste input "250906900464"
type input "250906900464"
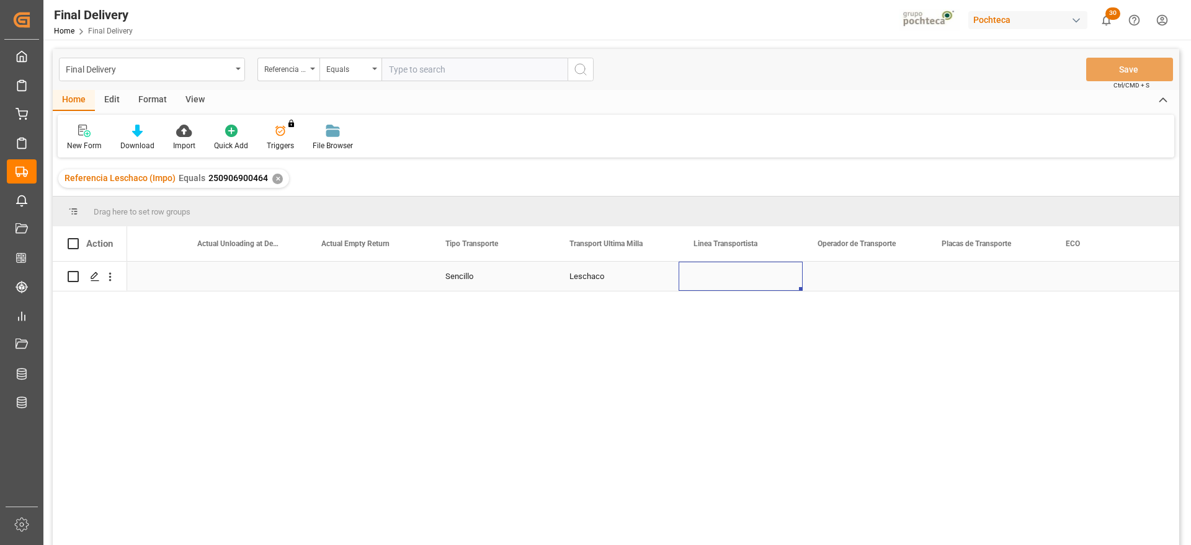
click at [703, 289] on div "Press SPACE to select this row." at bounding box center [740, 276] width 124 height 29
click at [722, 274] on div "Press SPACE to select this row." at bounding box center [740, 276] width 124 height 29
click at [722, 274] on input "Press SPACE to select this row." at bounding box center [740, 284] width 104 height 24
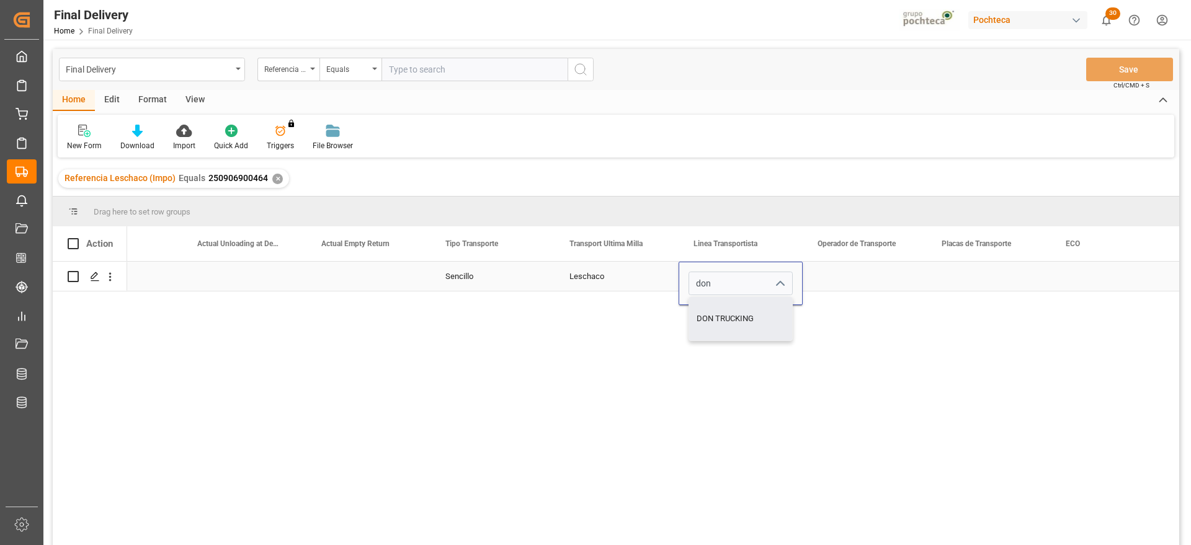
type input "DON TRUCKING"
click at [874, 283] on div "Press SPACE to select this row." at bounding box center [864, 276] width 124 height 29
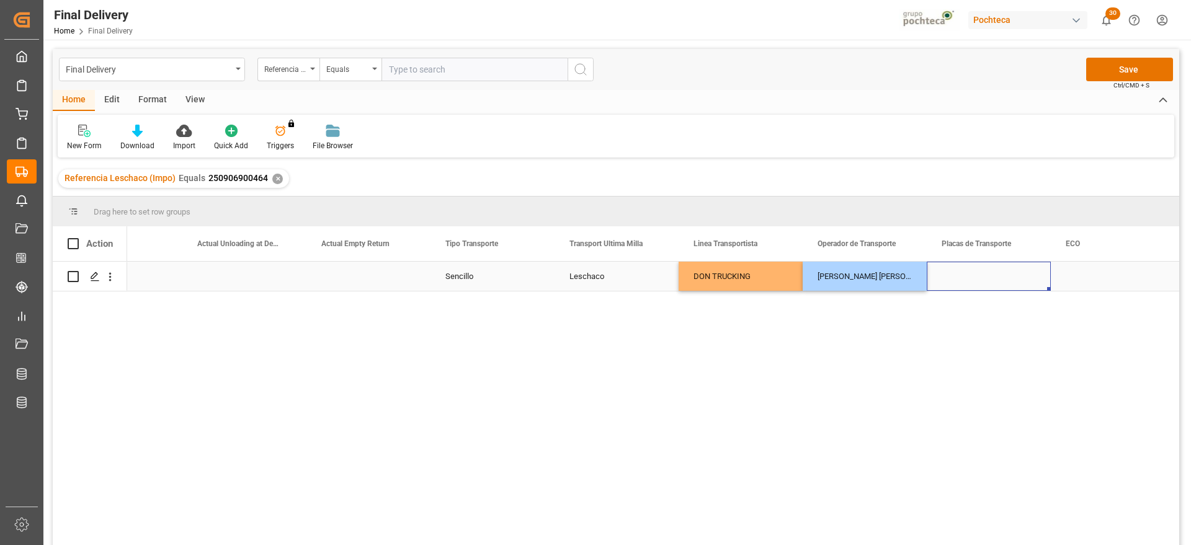
click at [963, 277] on div "Press SPACE to select this row." at bounding box center [988, 276] width 124 height 29
click at [988, 285] on div "Press SPACE to select this row." at bounding box center [988, 276] width 124 height 29
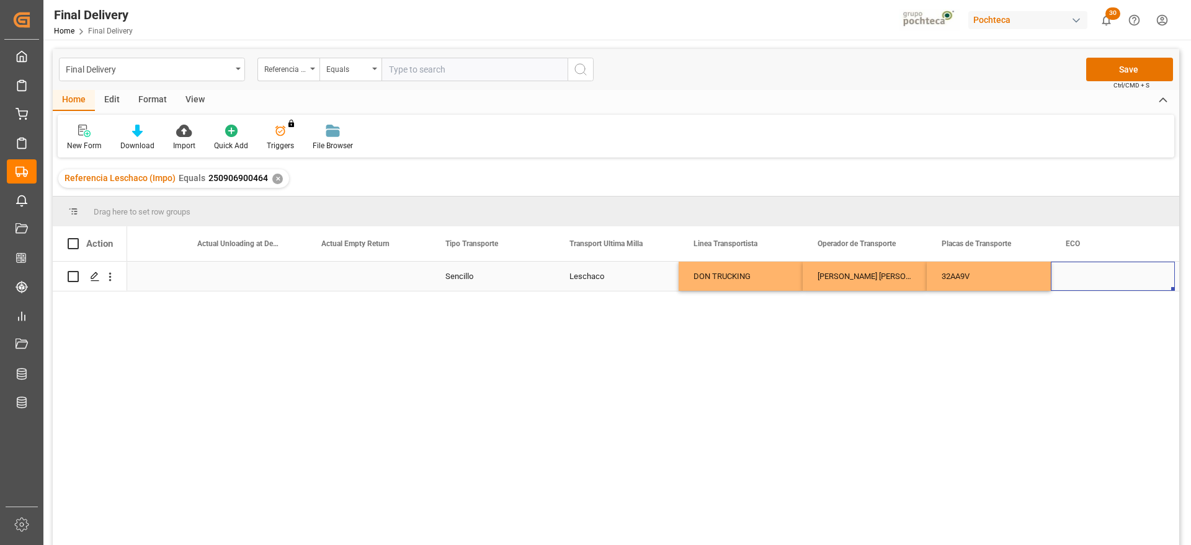
click at [1086, 274] on div "Press SPACE to select this row." at bounding box center [1112, 276] width 124 height 29
click at [1018, 280] on div "32AA9V" at bounding box center [988, 276] width 124 height 29
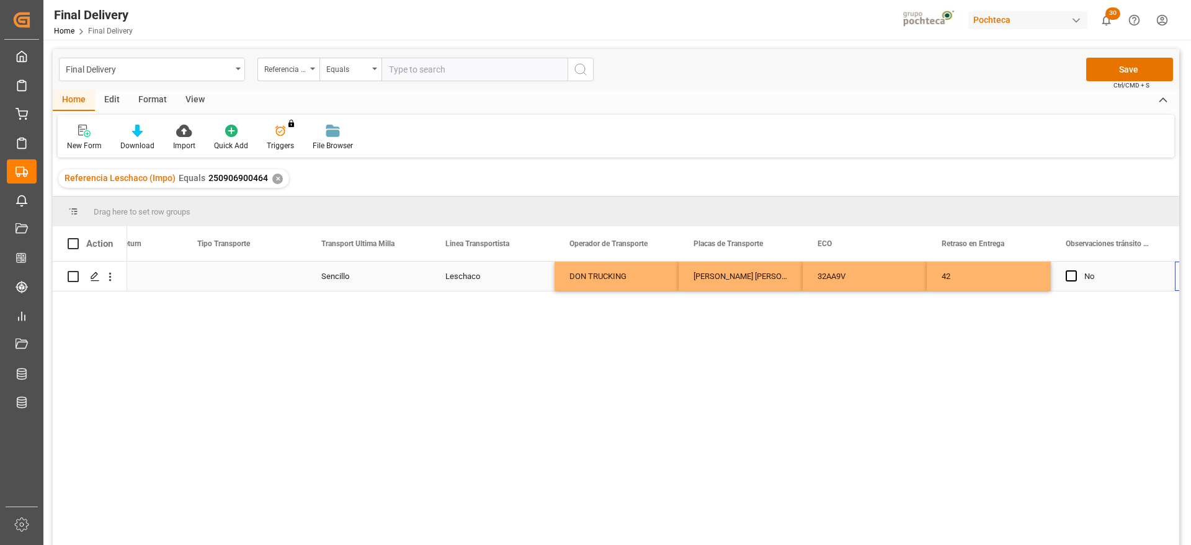
scroll to position [0, 4782]
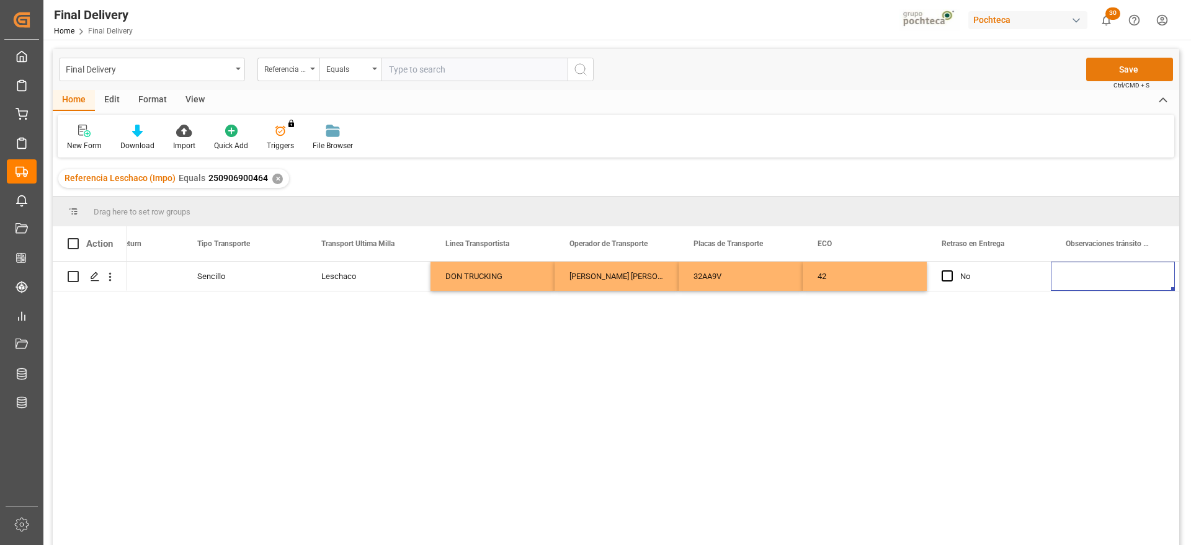
click at [1117, 64] on button "Save" at bounding box center [1129, 70] width 87 height 24
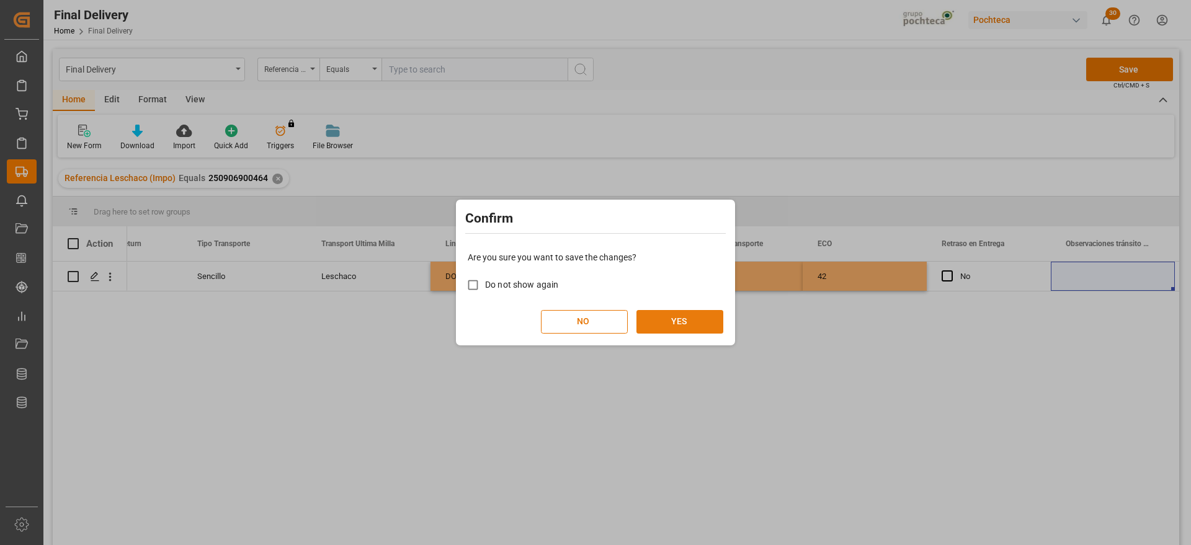
click at [679, 319] on button "YES" at bounding box center [679, 322] width 87 height 24
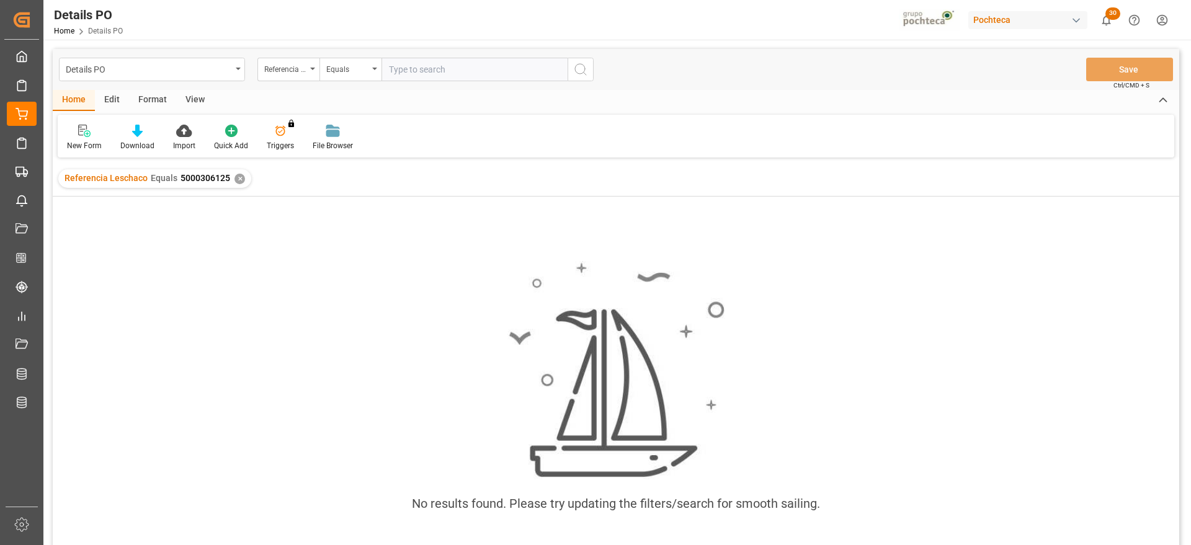
click at [440, 74] on input "text" at bounding box center [474, 70] width 186 height 24
type input "250906900597"
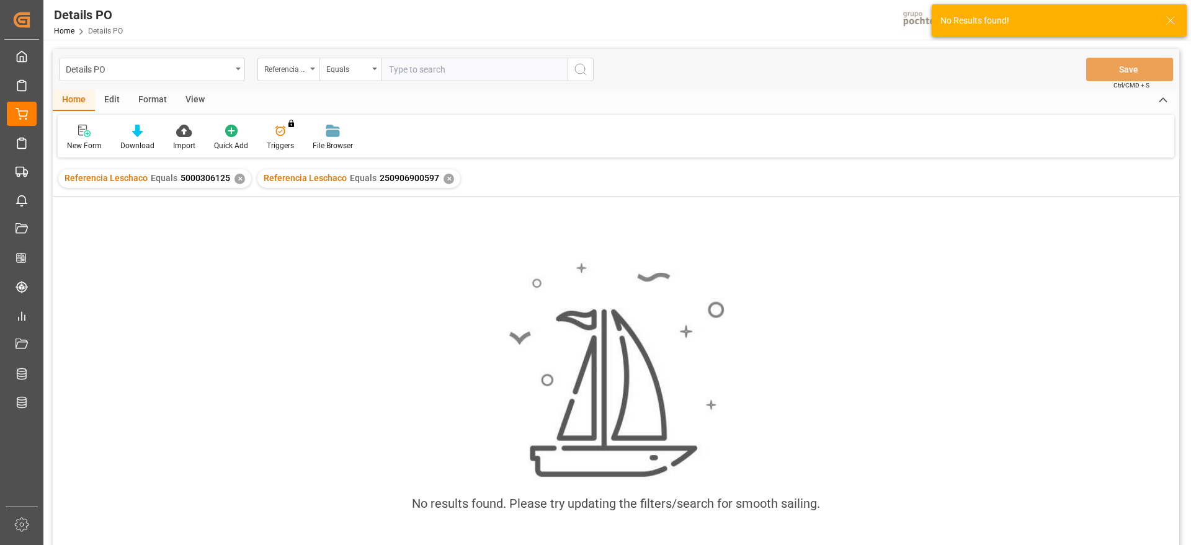
click at [443, 177] on div "✕" at bounding box center [448, 179] width 11 height 11
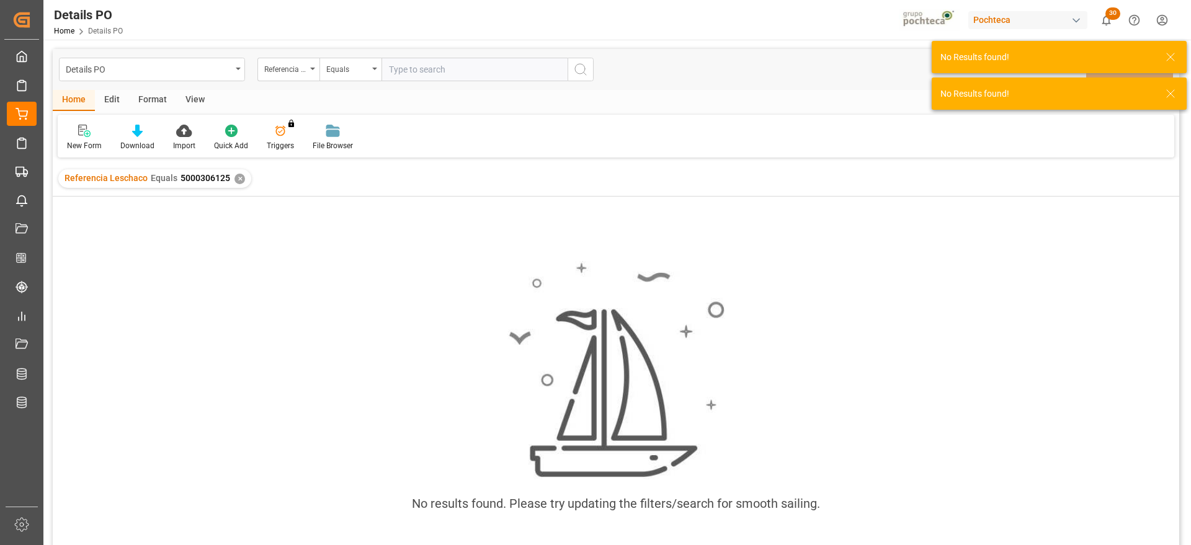
click at [244, 179] on div "Referencia Leschaco Equals 5000306125 ✕" at bounding box center [154, 178] width 193 height 19
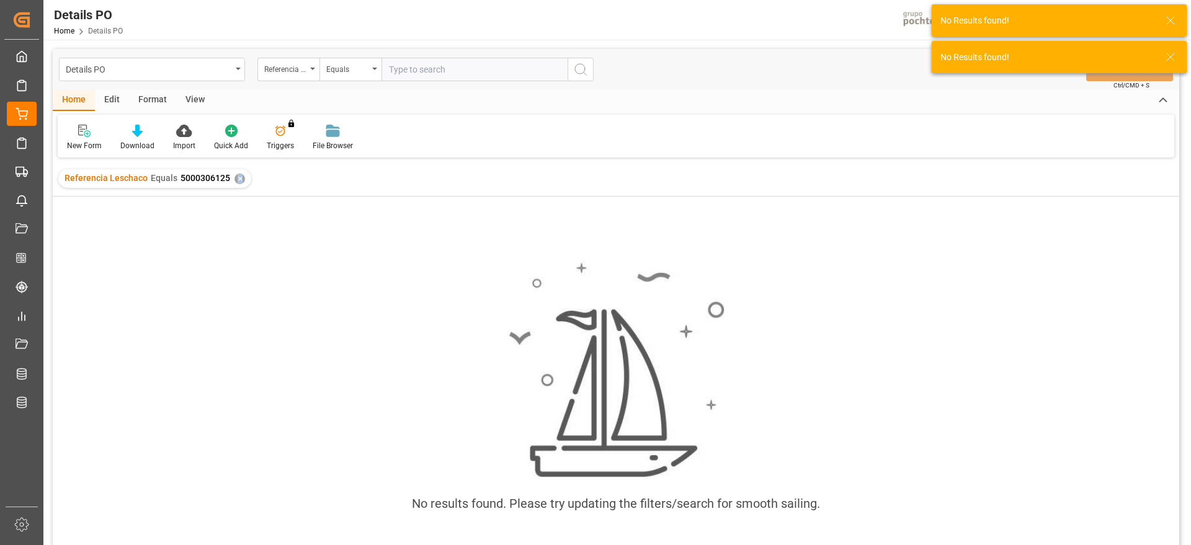
click at [236, 178] on div "✕" at bounding box center [239, 179] width 11 height 11
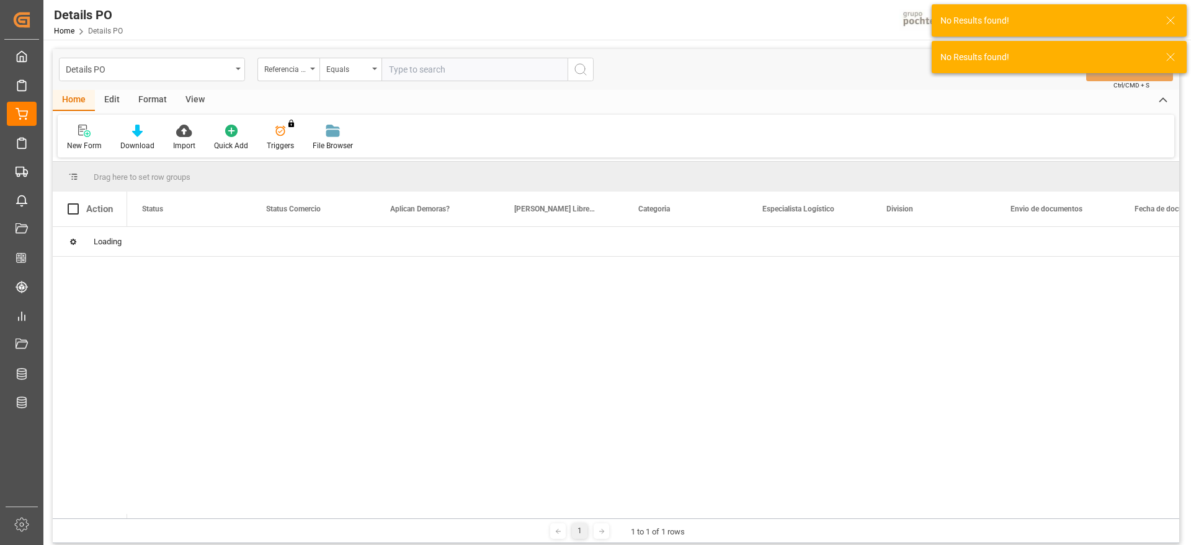
click at [415, 69] on input "text" at bounding box center [474, 70] width 186 height 24
paste input "250906900597"
type input "250906900597"
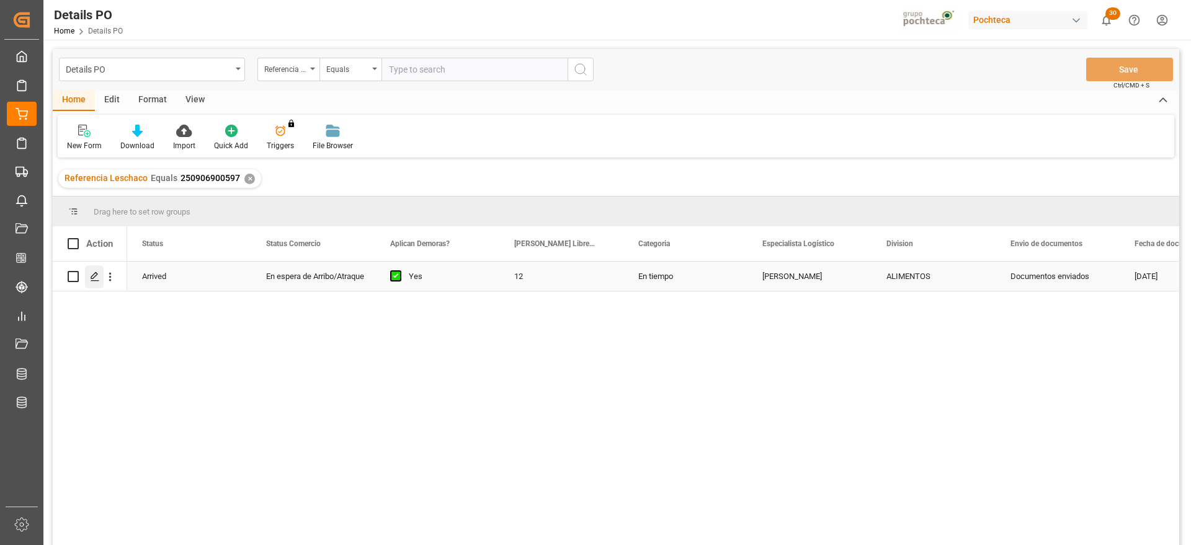
click at [92, 275] on polygon "Press SPACE to select this row." at bounding box center [94, 276] width 6 height 6
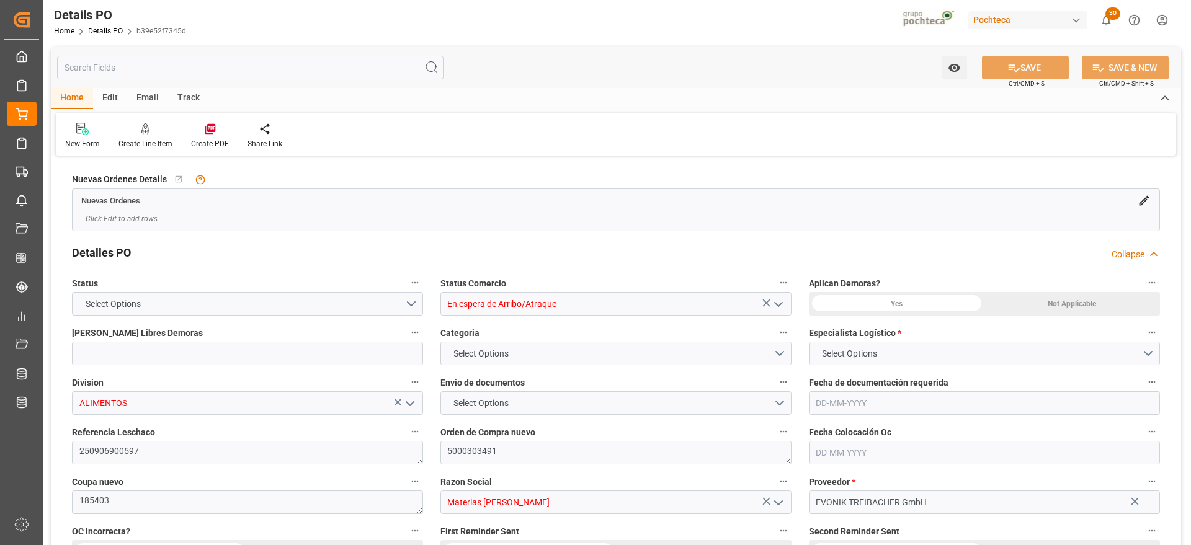
type input "En espera de Arribo/Atraque"
type input "ALIMENTOS"
type textarea "250906900597"
type textarea "5000303491"
type textarea "185403"
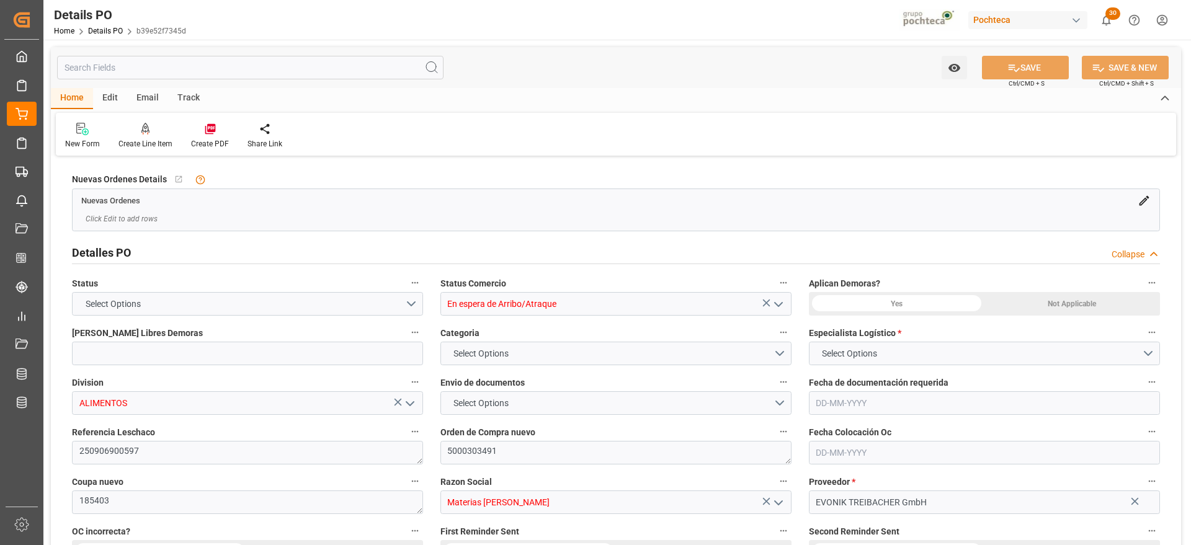
type input "Materias Primas"
type input "EVONIK TREIBACHER GmbH"
type textarea "9100022259"
type textarea "en espera de REV"
type textarea "PERBORATO DE [PERSON_NAME] EVO S-25KG"
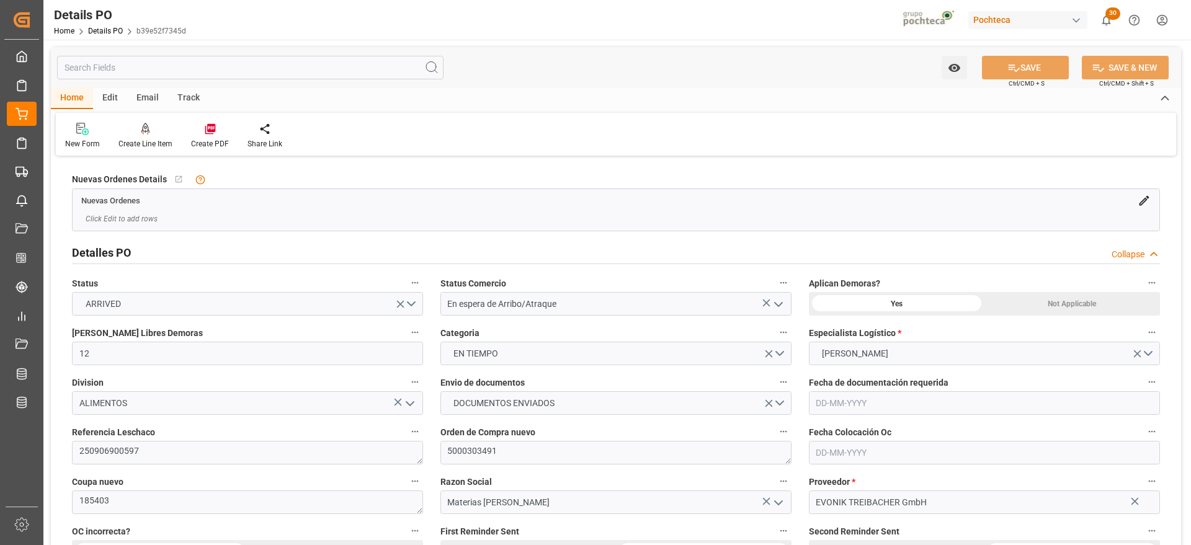
type input "12"
type input "20-08-2025"
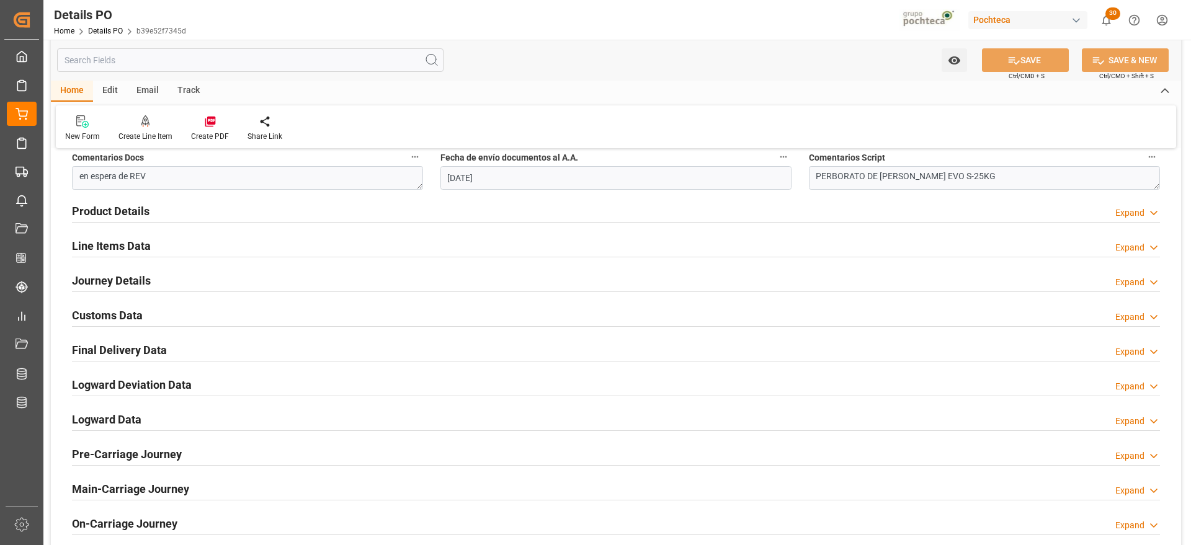
scroll to position [775, 0]
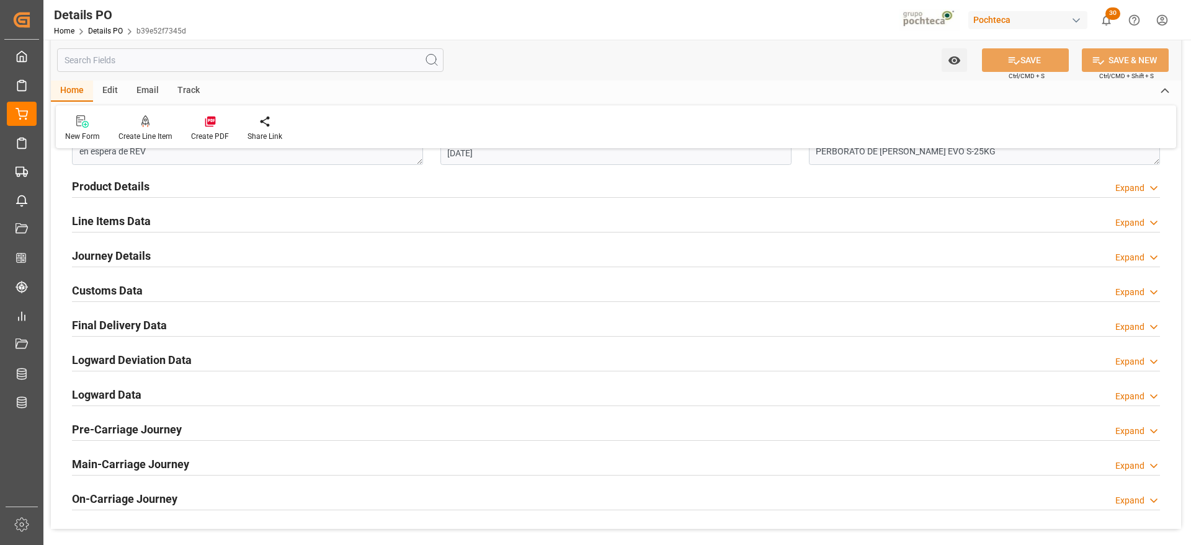
click at [103, 286] on h2 "Customs Data" at bounding box center [107, 290] width 71 height 17
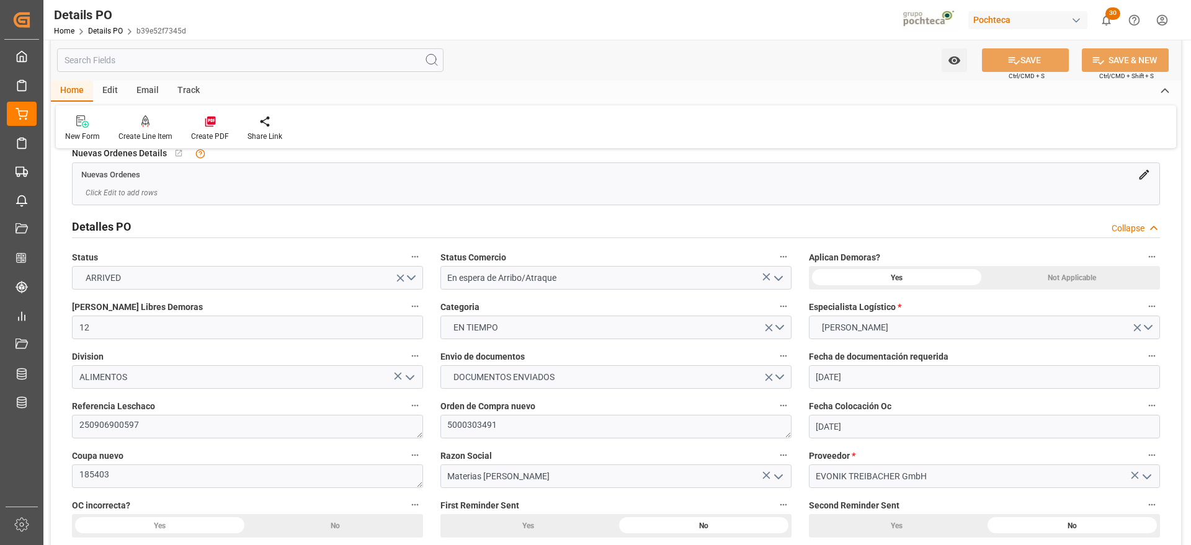
scroll to position [0, 0]
